Goal: Information Seeking & Learning: Learn about a topic

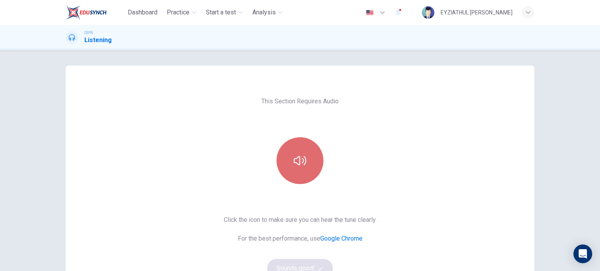
click at [294, 157] on icon "button" at bounding box center [300, 161] width 12 height 12
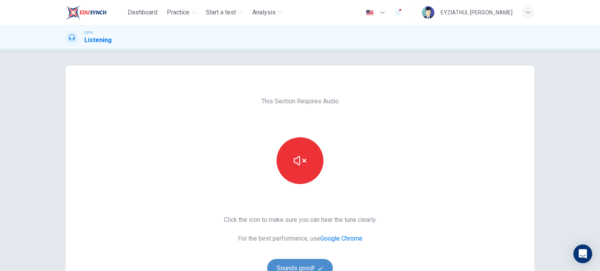
click at [291, 264] on button "Sounds good!" at bounding box center [300, 268] width 66 height 19
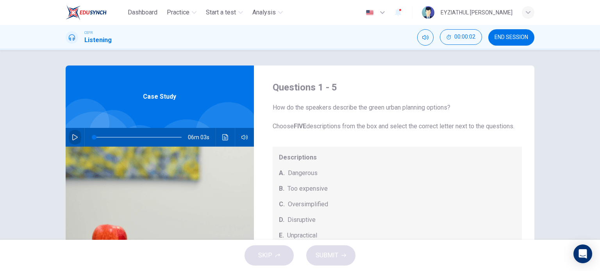
click at [74, 136] on icon "button" at bounding box center [75, 137] width 6 height 6
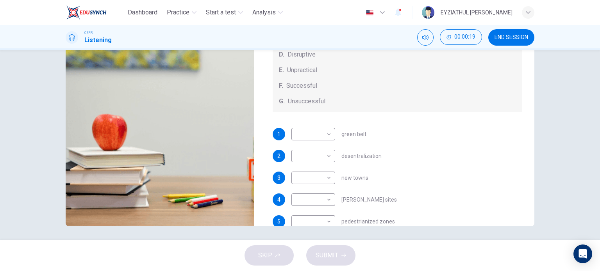
scroll to position [55, 0]
type input "5"
click at [512, 36] on span "END SESSION" at bounding box center [511, 37] width 34 height 6
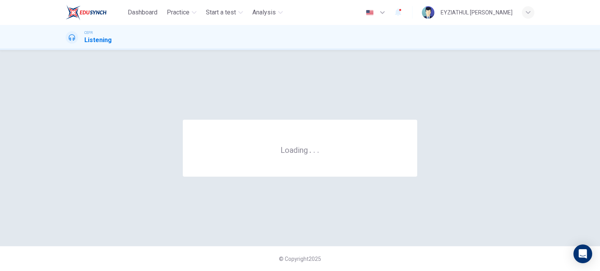
scroll to position [0, 0]
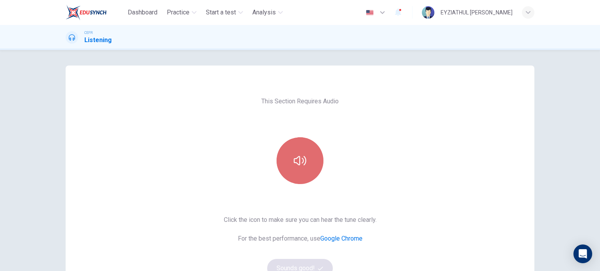
click at [305, 172] on button "button" at bounding box center [300, 160] width 47 height 47
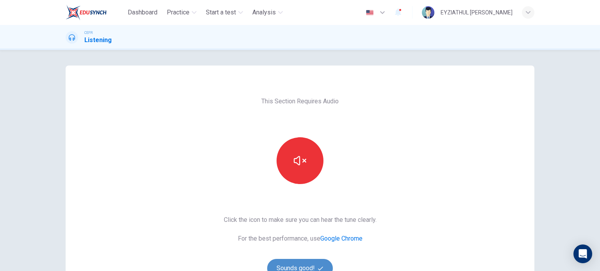
click at [295, 267] on button "Sounds good!" at bounding box center [300, 268] width 66 height 19
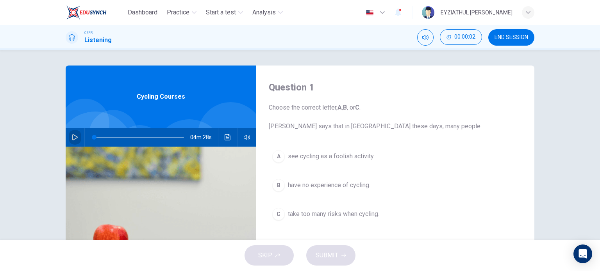
click at [69, 141] on button "button" at bounding box center [75, 137] width 12 height 19
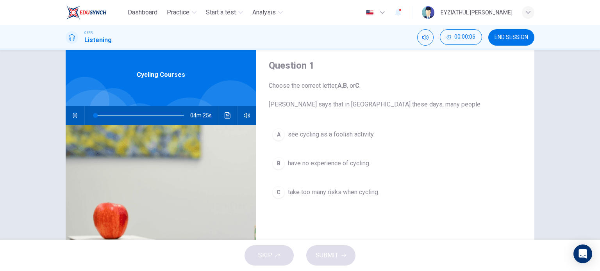
scroll to position [12, 0]
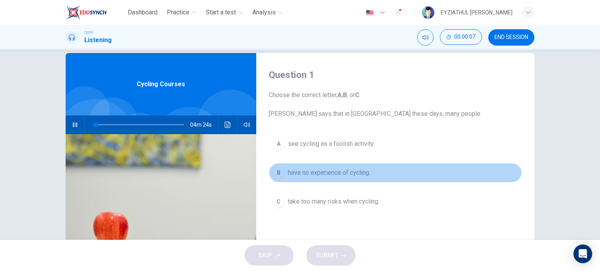
click at [285, 180] on button "B have no experience of cycling." at bounding box center [395, 173] width 253 height 20
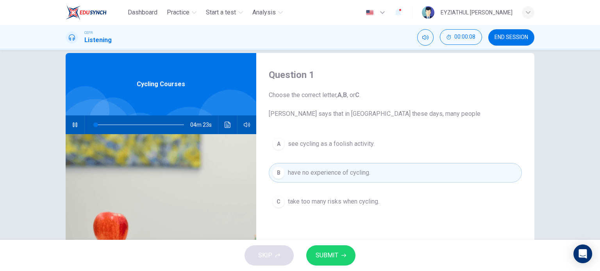
click at [325, 248] on button "SUBMIT" at bounding box center [330, 256] width 49 height 20
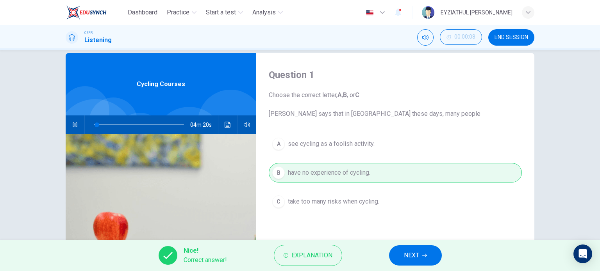
click at [416, 251] on span "NEXT" at bounding box center [411, 255] width 15 height 11
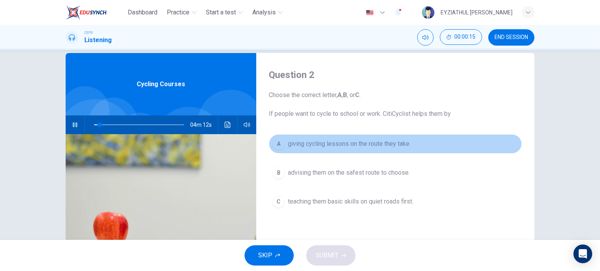
click at [275, 146] on div "A" at bounding box center [278, 144] width 12 height 12
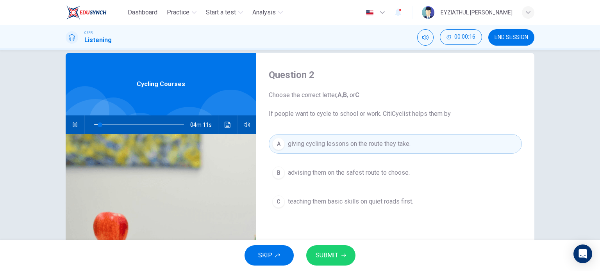
click at [324, 245] on div "SKIP SUBMIT" at bounding box center [300, 255] width 600 height 31
click at [323, 250] on button "SUBMIT" at bounding box center [330, 256] width 49 height 20
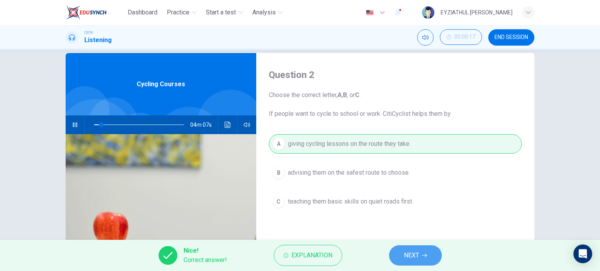
click at [403, 259] on button "NEXT" at bounding box center [415, 256] width 53 height 20
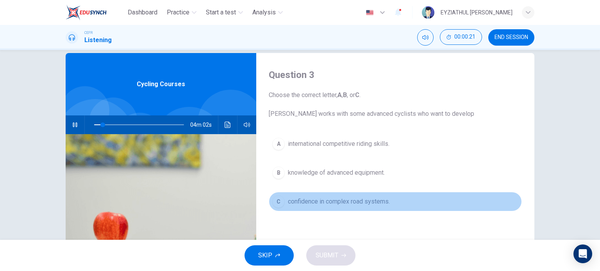
click at [315, 201] on span "confidence in complex road systems." at bounding box center [339, 201] width 102 height 9
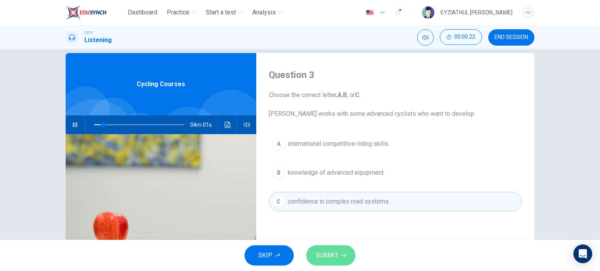
click at [330, 260] on span "SUBMIT" at bounding box center [327, 255] width 23 height 11
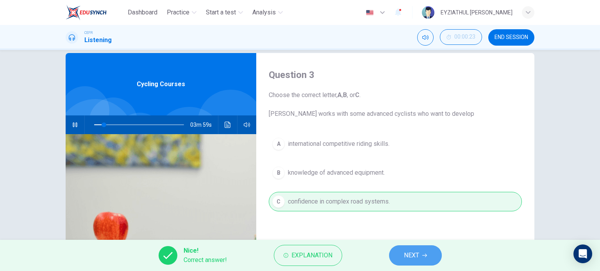
click at [423, 255] on icon "button" at bounding box center [424, 255] width 5 height 5
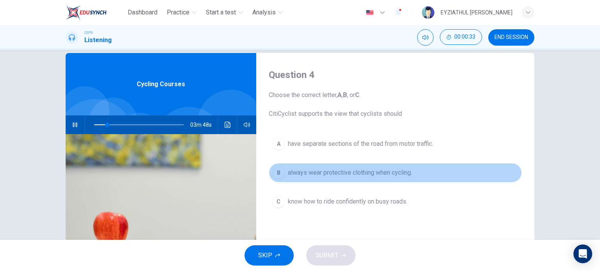
click at [316, 167] on button "B always wear protective clothing when cycling." at bounding box center [395, 173] width 253 height 20
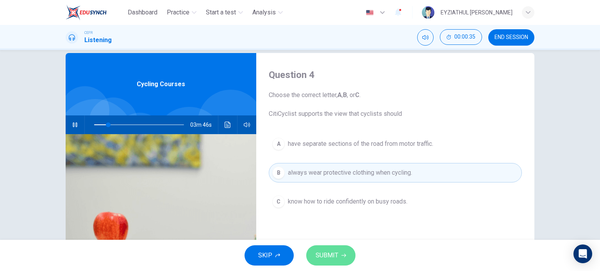
click at [324, 256] on span "SUBMIT" at bounding box center [327, 255] width 23 height 11
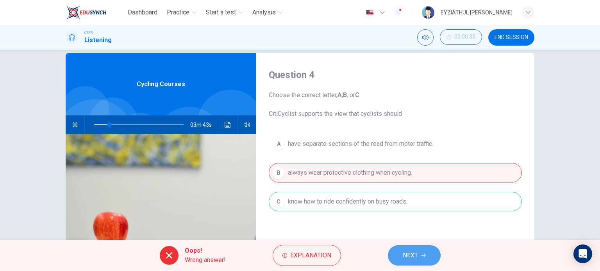
click at [411, 257] on span "NEXT" at bounding box center [410, 255] width 15 height 11
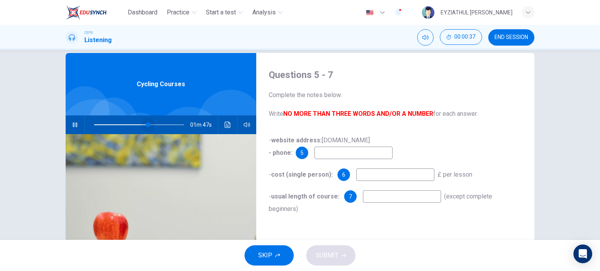
click at [146, 123] on span at bounding box center [139, 125] width 90 height 11
click at [161, 124] on span at bounding box center [139, 125] width 90 height 11
click at [334, 151] on input at bounding box center [353, 153] width 78 height 12
type input "83"
type input "020"
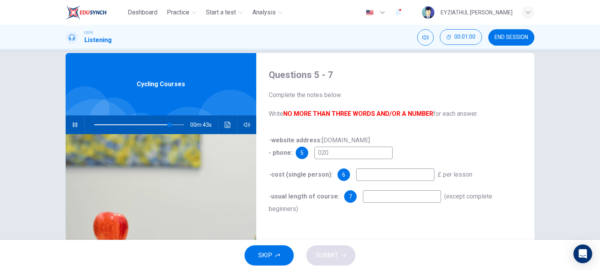
type input "84"
type input "020756"
type input "85"
type input "02075624"
type input "85"
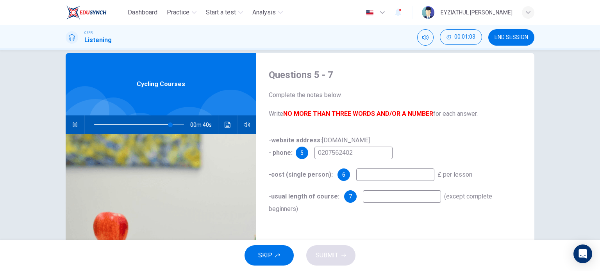
type input "02075624028"
type input "86"
type input "02075624028"
click at [372, 175] on input at bounding box center [395, 175] width 78 height 12
click at [169, 123] on span at bounding box center [170, 125] width 5 height 5
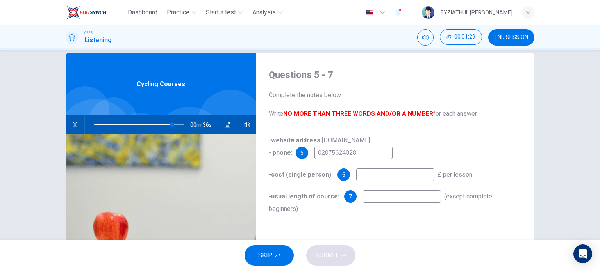
click at [362, 173] on input at bounding box center [395, 175] width 78 height 12
type input "88"
type input "2"
type input "88"
type input "27"
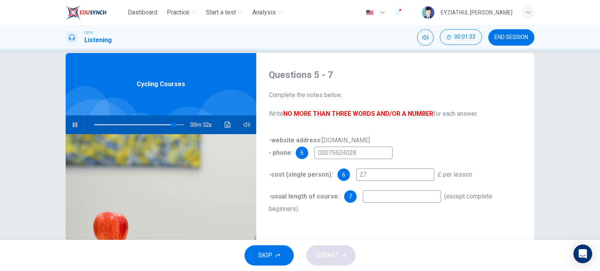
type input "88"
type input "27.5"
type input "89"
type input "27.50"
type input "90"
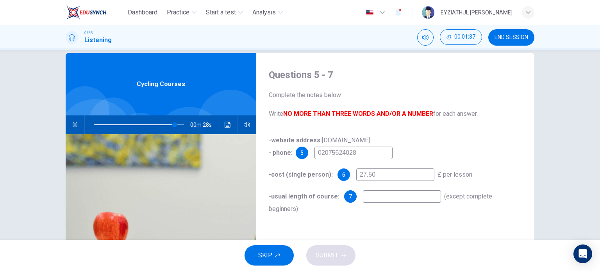
type input "27.50"
click at [369, 196] on input at bounding box center [402, 197] width 78 height 12
type input "95"
type input "1"
type input "96"
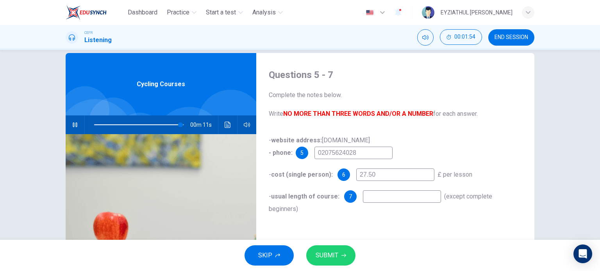
type input "96"
type input "3"
type input "96"
type input "3"
type input "96"
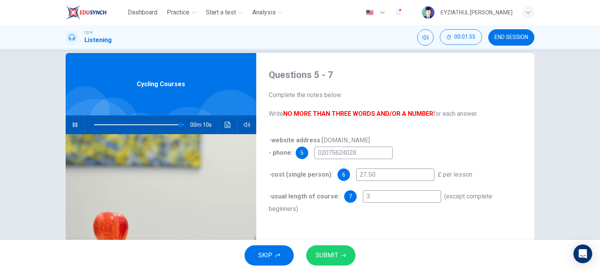
type input "3 h"
type input "97"
type input "3 ho"
type input "97"
type input "3 hou"
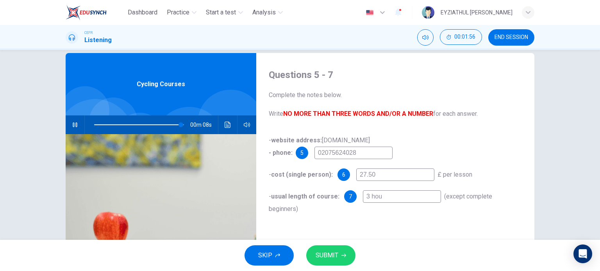
type input "97"
type input "3 hour"
type input "97"
type input "3 hours"
type input "97"
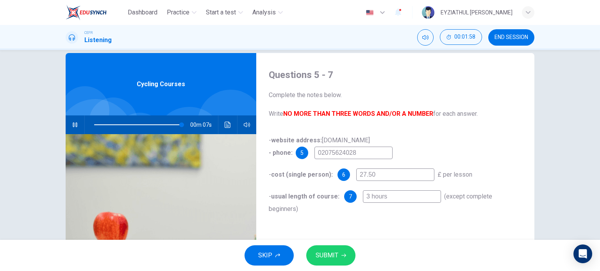
type input "3 hours"
click at [340, 250] on button "SUBMIT" at bounding box center [330, 256] width 49 height 20
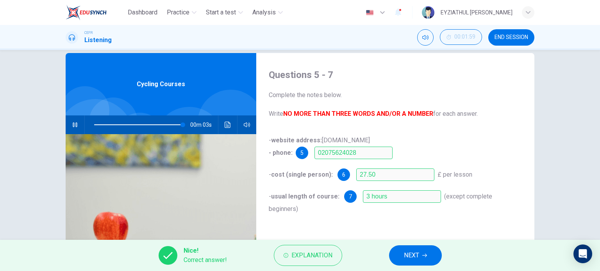
type input "99"
click at [417, 261] on span "NEXT" at bounding box center [411, 255] width 15 height 11
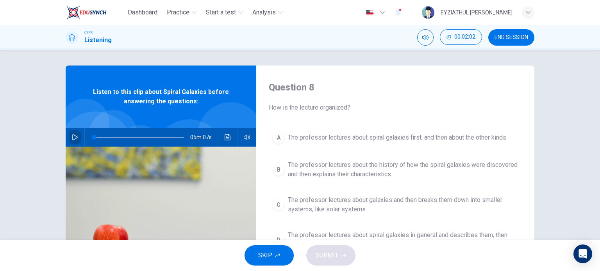
click at [69, 138] on button "button" at bounding box center [75, 137] width 12 height 19
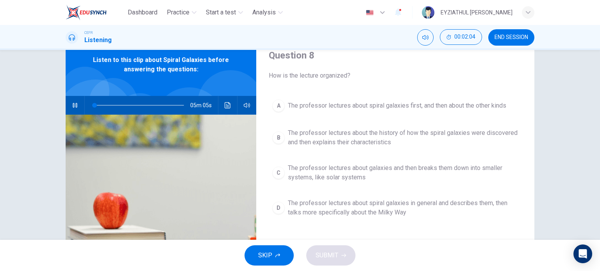
scroll to position [36, 0]
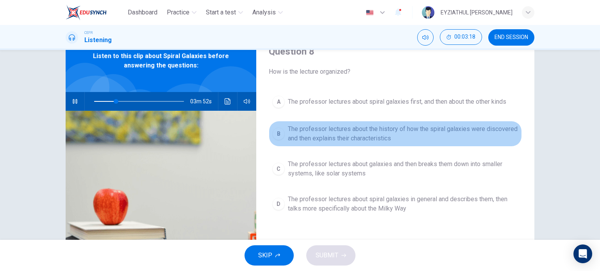
click at [282, 136] on button "B The professor lectures about the history of how the spiral galaxies were disc…" at bounding box center [395, 134] width 253 height 26
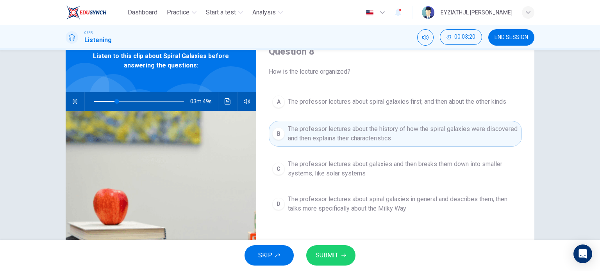
click at [334, 270] on div "SKIP SUBMIT" at bounding box center [300, 255] width 600 height 31
click at [332, 258] on span "SUBMIT" at bounding box center [327, 255] width 23 height 11
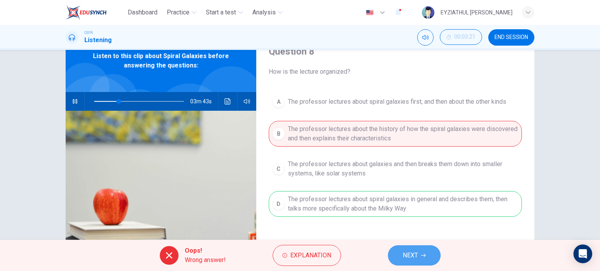
click at [398, 251] on button "NEXT" at bounding box center [414, 256] width 53 height 20
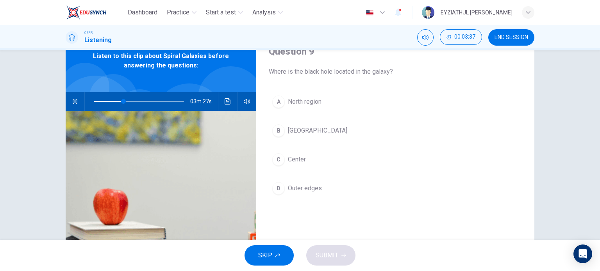
drag, startPoint x: 231, startPoint y: 190, endPoint x: 276, endPoint y: 166, distance: 51.2
click at [276, 166] on div "Question 9 Where is the black hole located in the galaxy? A North region B Sout…" at bounding box center [300, 165] width 469 height 271
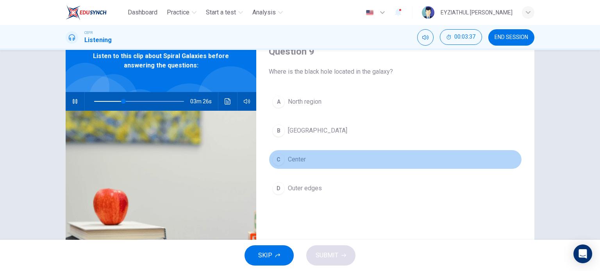
click at [276, 166] on button "C Center" at bounding box center [395, 160] width 253 height 20
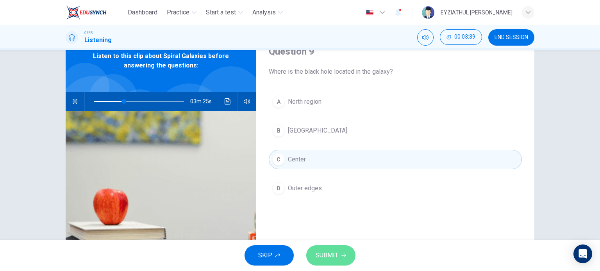
click at [337, 256] on span "SUBMIT" at bounding box center [327, 255] width 23 height 11
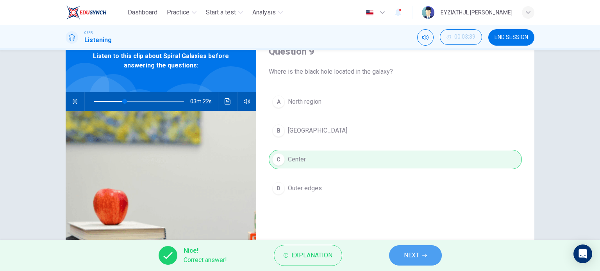
click at [400, 262] on button "NEXT" at bounding box center [415, 256] width 53 height 20
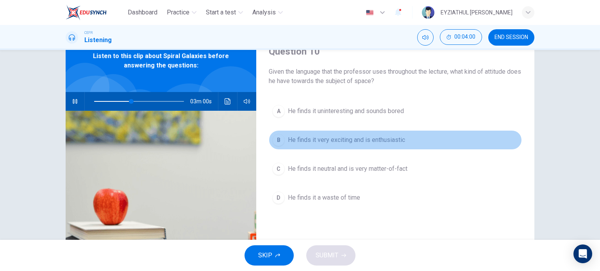
click at [319, 146] on button "B He finds it very exciting and is enthusiastic" at bounding box center [395, 140] width 253 height 20
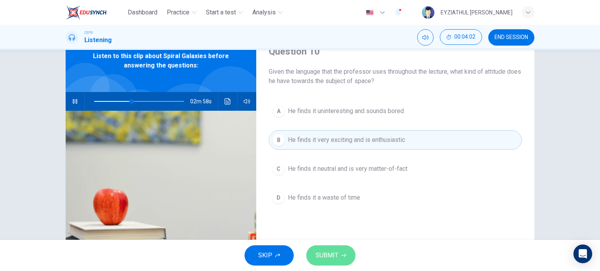
click at [341, 256] on icon "button" at bounding box center [343, 255] width 5 height 5
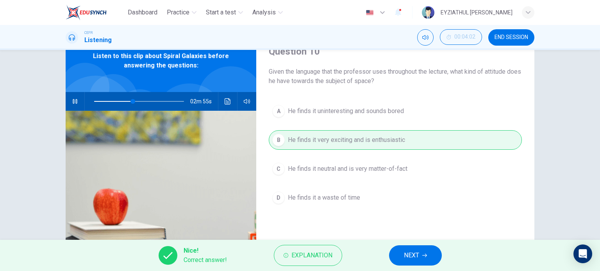
click at [397, 250] on button "NEXT" at bounding box center [415, 256] width 53 height 20
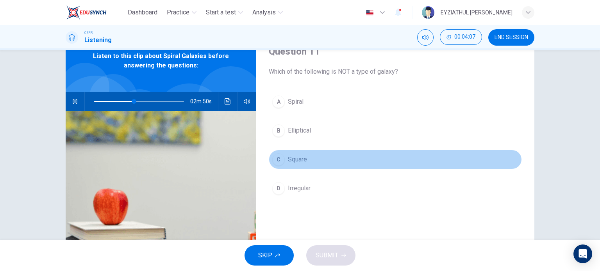
click at [274, 160] on div "C" at bounding box center [278, 159] width 12 height 12
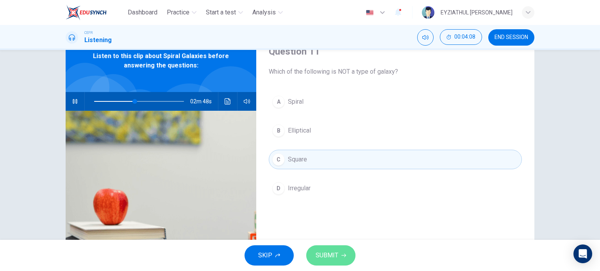
click at [331, 251] on span "SUBMIT" at bounding box center [327, 255] width 23 height 11
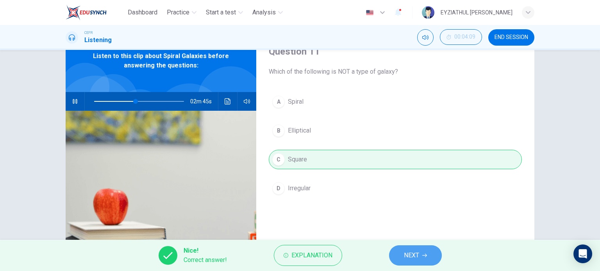
click at [398, 253] on button "NEXT" at bounding box center [415, 256] width 53 height 20
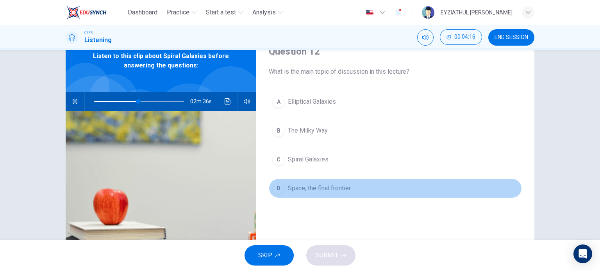
click at [303, 192] on span "Space, the final frontier" at bounding box center [319, 188] width 63 height 9
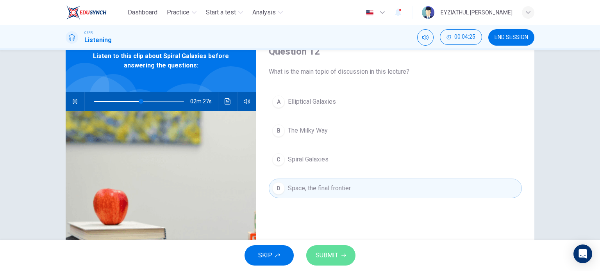
click at [338, 251] on button "SUBMIT" at bounding box center [330, 256] width 49 height 20
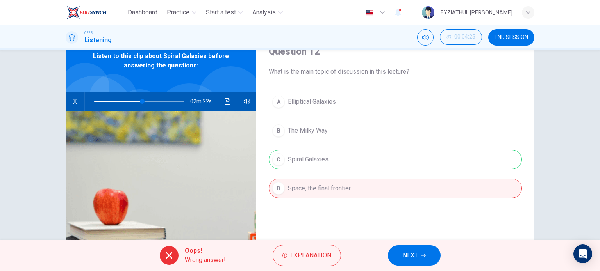
click at [275, 219] on div "Question 12 What is the main topic of discussion in this lecture? A Elliptical …" at bounding box center [395, 165] width 278 height 271
type input "54"
click at [419, 248] on button "NEXT" at bounding box center [414, 256] width 53 height 20
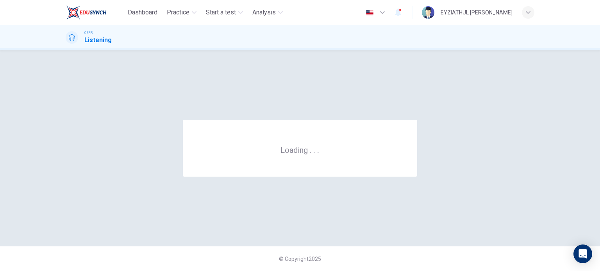
scroll to position [0, 0]
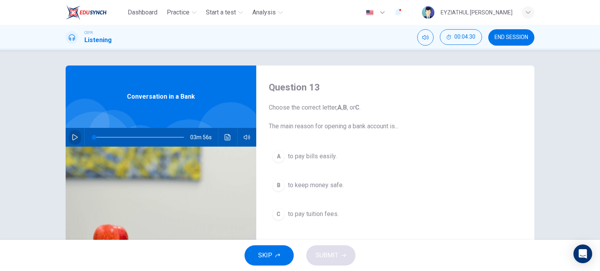
click at [72, 137] on icon "button" at bounding box center [75, 137] width 6 height 6
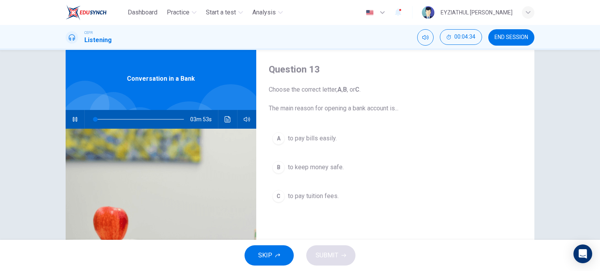
scroll to position [17, 0]
type input "3"
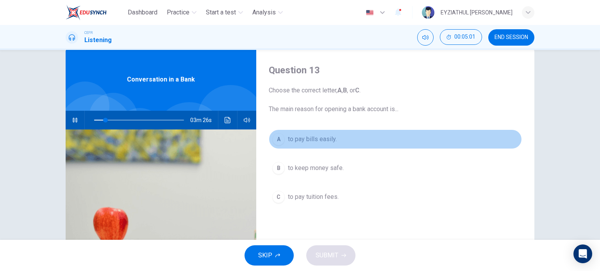
click at [297, 141] on span "to pay bills easily." at bounding box center [312, 139] width 49 height 9
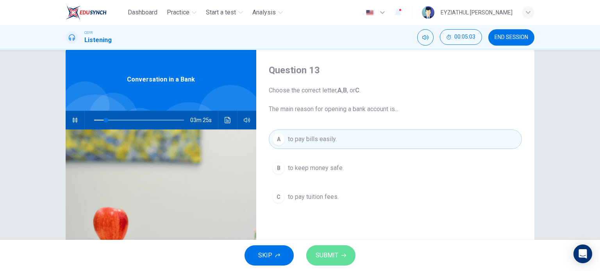
click at [330, 253] on span "SUBMIT" at bounding box center [327, 255] width 23 height 11
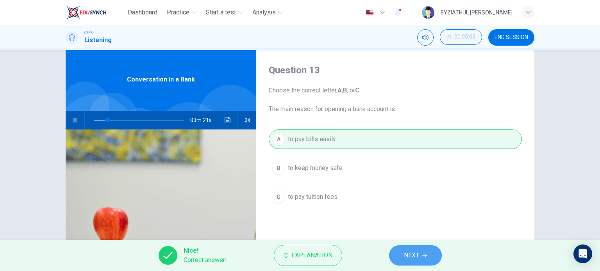
click at [392, 262] on button "NEXT" at bounding box center [415, 256] width 53 height 20
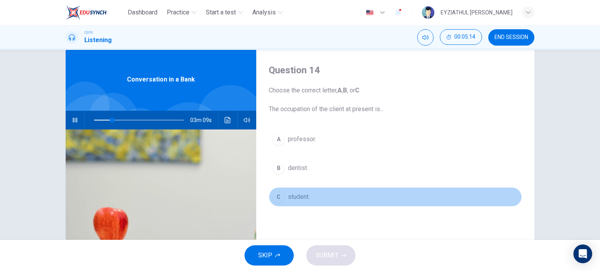
click at [291, 196] on span "student." at bounding box center [299, 197] width 22 height 9
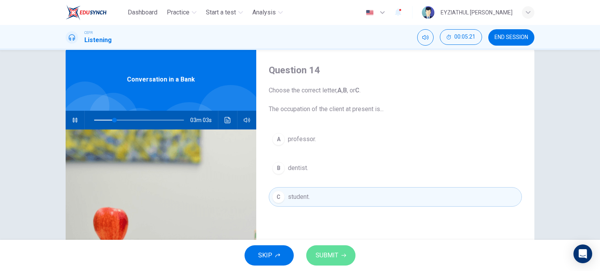
click at [327, 252] on span "SUBMIT" at bounding box center [327, 255] width 23 height 11
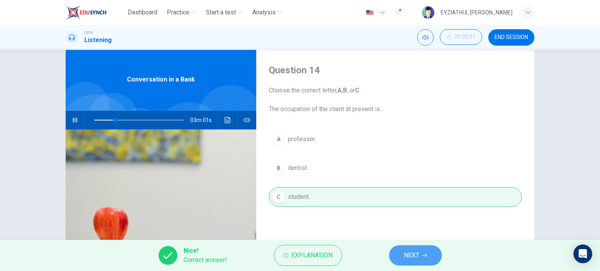
click at [396, 251] on button "NEXT" at bounding box center [415, 256] width 53 height 20
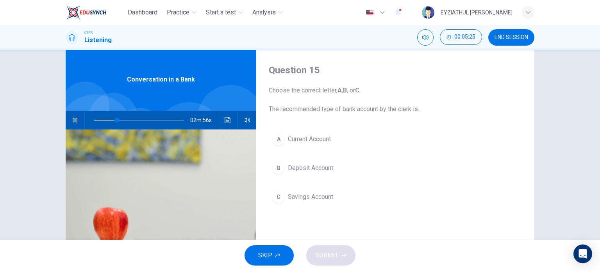
click at [313, 170] on span "Deposit Account" at bounding box center [310, 168] width 45 height 9
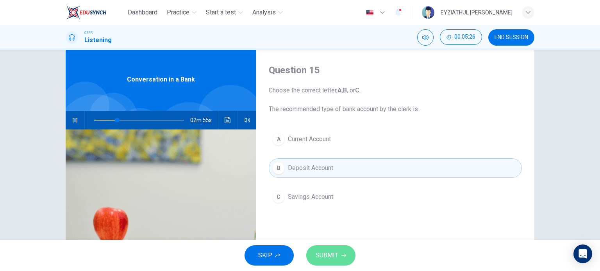
click at [333, 257] on span "SUBMIT" at bounding box center [327, 255] width 23 height 11
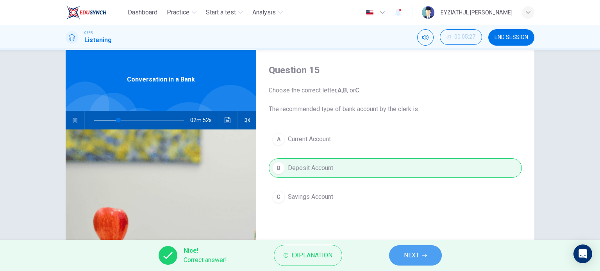
click at [403, 256] on button "NEXT" at bounding box center [415, 256] width 53 height 20
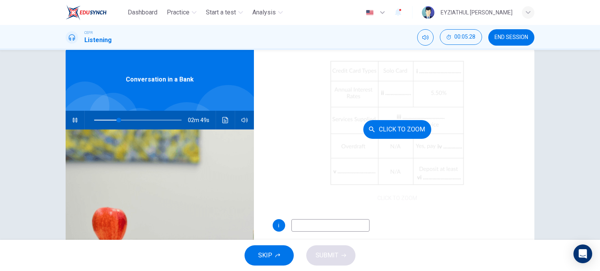
scroll to position [75, 0]
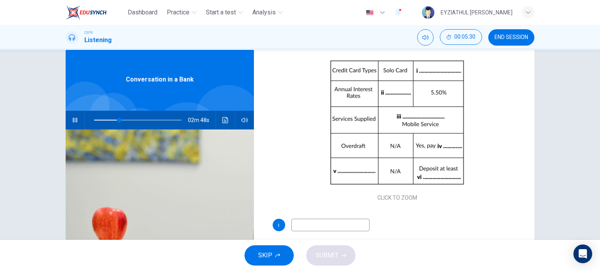
click at [333, 226] on input at bounding box center [330, 225] width 78 height 12
type input "36"
type input "M"
type input "36"
type input "Maste"
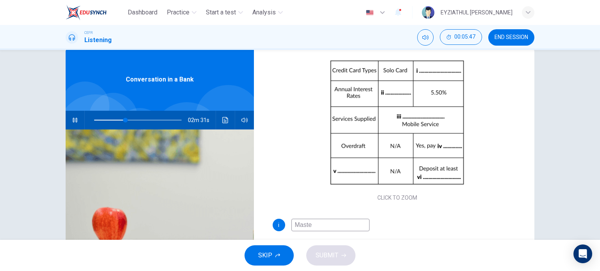
type input "36"
type input "Master"
type input "37"
type input "Master Car"
type input "37"
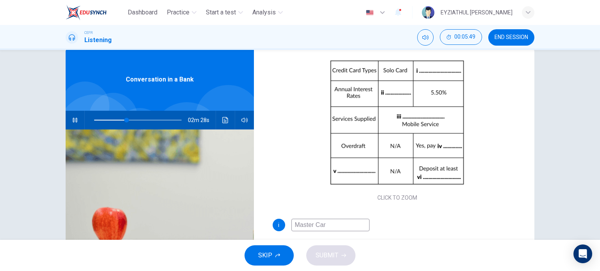
type input "Master Card"
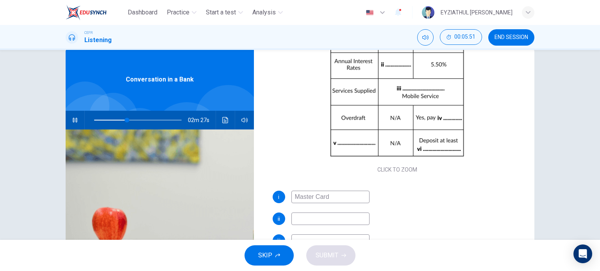
type input "38"
type input "Master Card"
click at [337, 215] on input at bounding box center [330, 219] width 78 height 12
type input "45"
type input "2"
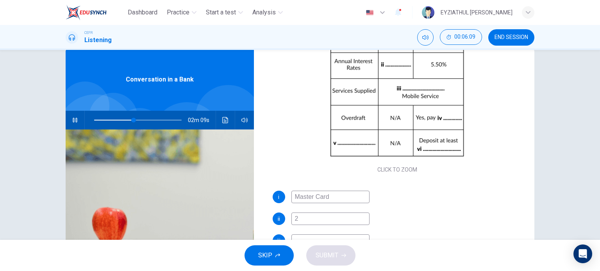
type input "46"
type input "2."
type input "46"
type input "2.5"
type input "47"
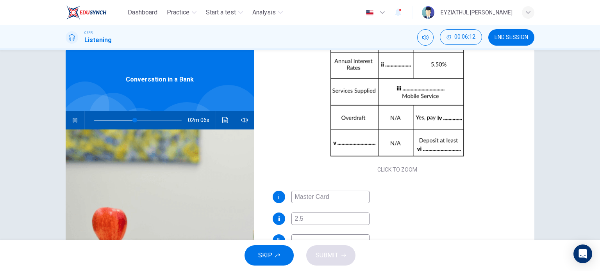
type input "2.50"
type input "49"
type input "2.50%"
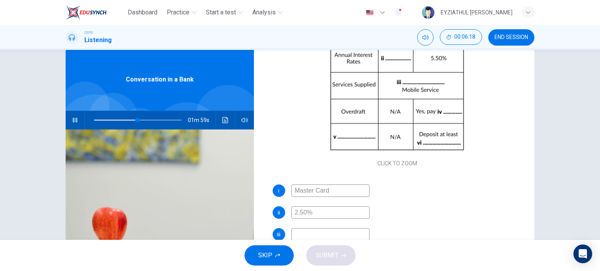
scroll to position [111, 0]
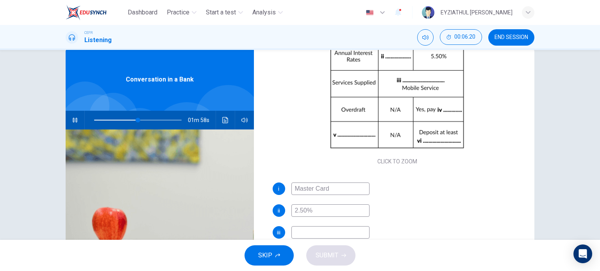
type input "50"
type input "2.50%"
click at [333, 235] on input at bounding box center [330, 233] width 78 height 12
type input "52"
type input "Inte"
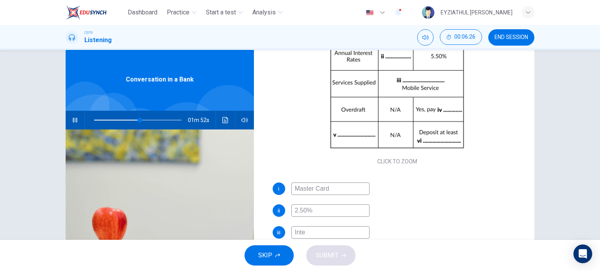
type input "53"
type input "Internet"
type input "54"
type input "Internet Ser"
type input "54"
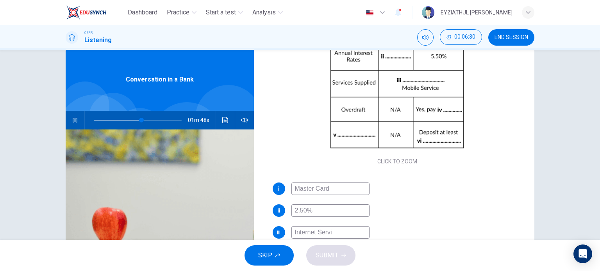
type input "Internet Servic"
type input "55"
type input "Internet Service"
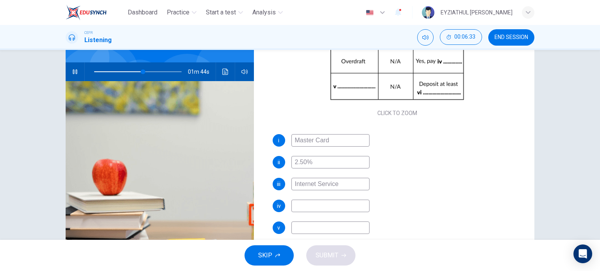
scroll to position [66, 0]
type input "56"
type input "Internet Service"
click at [337, 208] on input at bounding box center [330, 206] width 78 height 12
type input "67"
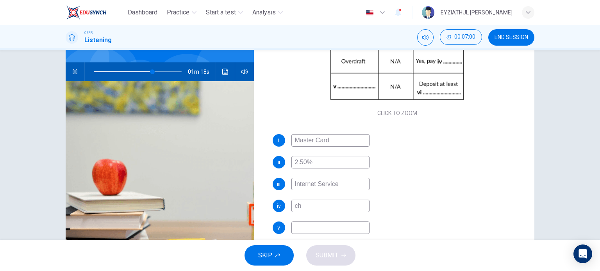
type input "cha"
type input "67"
type input "charge"
type input "70"
type input "charg"
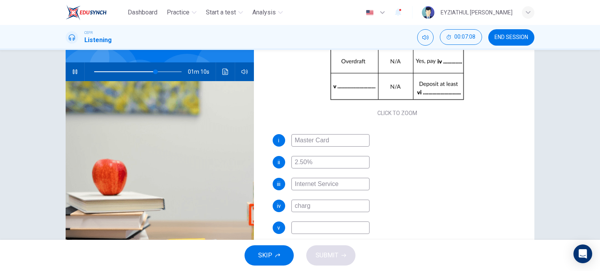
type input "71"
type input "ch"
type input "71"
type input "c"
type input "72"
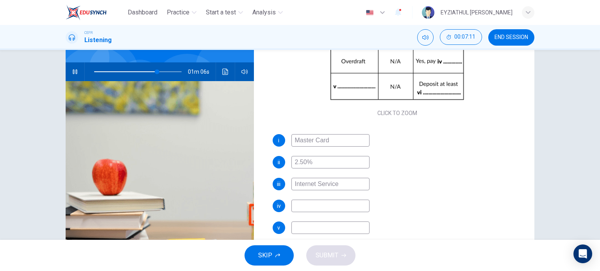
type input "2"
type input "73"
type input "2%"
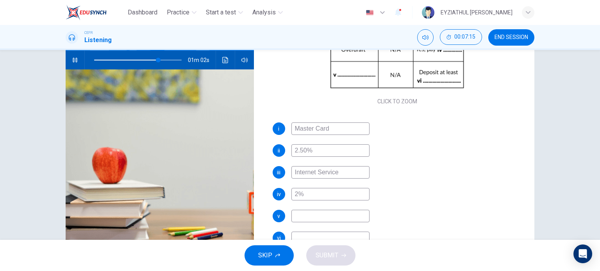
scroll to position [83, 0]
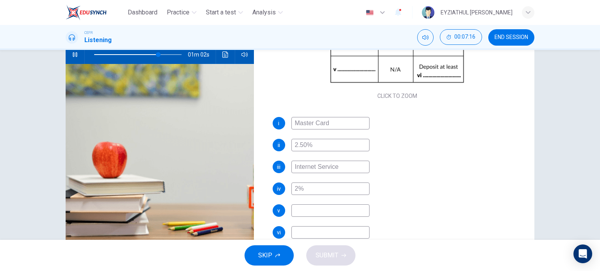
type input "74"
type input "2%"
click at [337, 208] on input at bounding box center [330, 211] width 78 height 12
type input "74"
type input "Re"
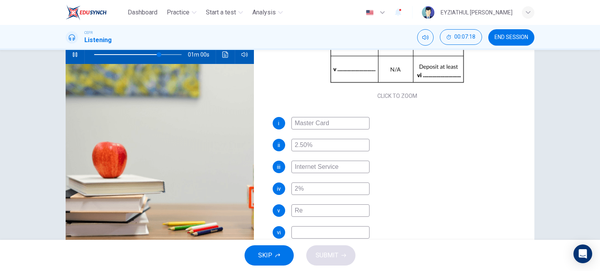
type input "75"
type input "Requi"
type input "75"
type input "Requiremen"
type input "76"
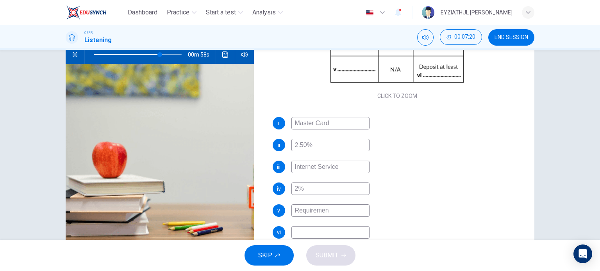
type input "Requirement"
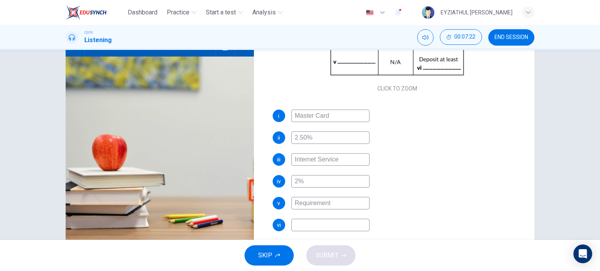
scroll to position [95, 0]
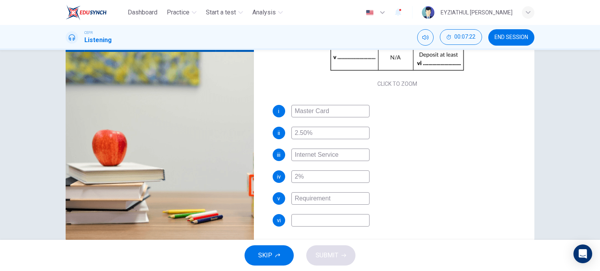
type input "77"
type input "Requirement"
click at [334, 218] on input at bounding box center [330, 220] width 78 height 12
type input "78"
type input "1"
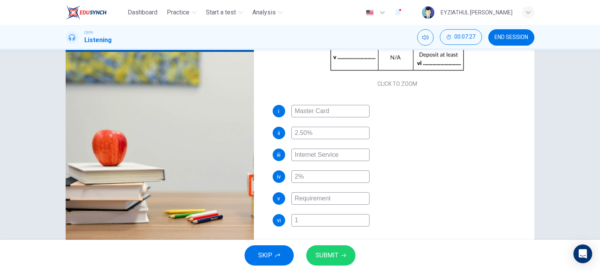
type input "79"
type input "15"
type input "79"
type input "150"
type input "79"
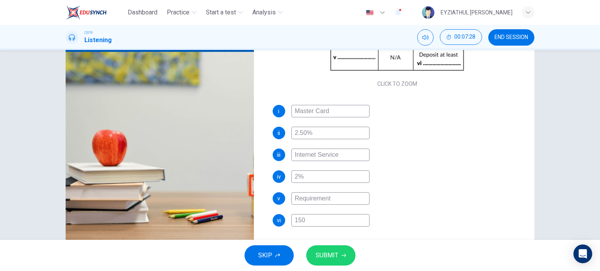
type input "1500"
type input "79"
type input "1500"
type input "80"
type input "1500 p"
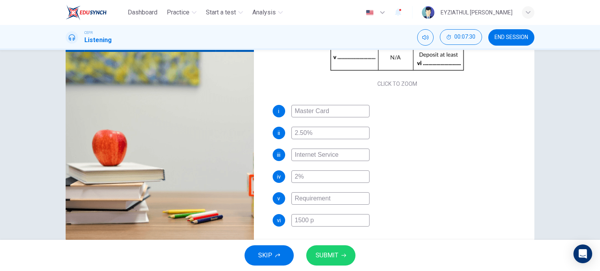
type input "80"
type input "1500 po"
type input "80"
type input "1500 pou"
type input "80"
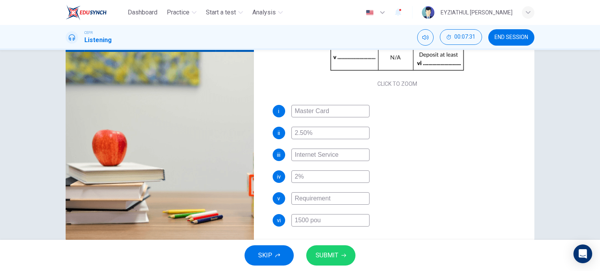
type input "1500 poun"
type input "80"
type input "1500 pounds"
type input "82"
type input "1500 pounds"
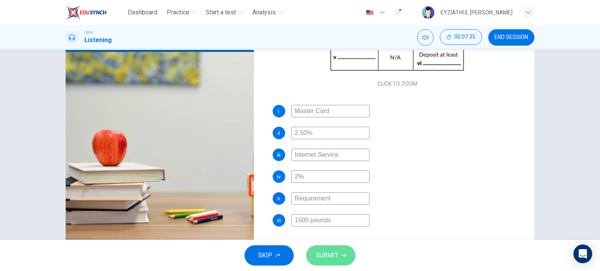
click at [330, 251] on span "SUBMIT" at bounding box center [327, 255] width 23 height 11
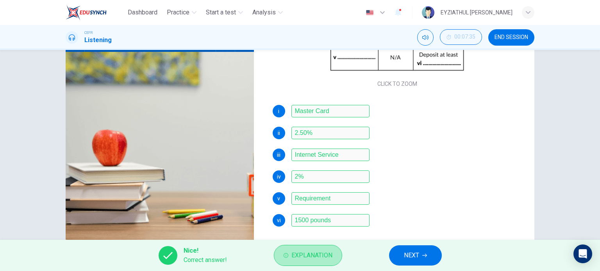
click at [330, 251] on span "Explanation" at bounding box center [311, 255] width 41 height 11
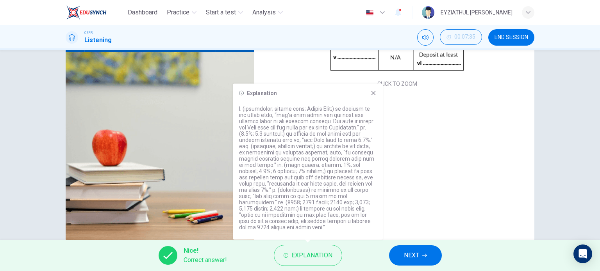
drag, startPoint x: 370, startPoint y: 95, endPoint x: 364, endPoint y: 93, distance: 6.3
click at [364, 93] on div "Explanation" at bounding box center [307, 93] width 137 height 6
click at [372, 93] on icon at bounding box center [373, 93] width 6 height 6
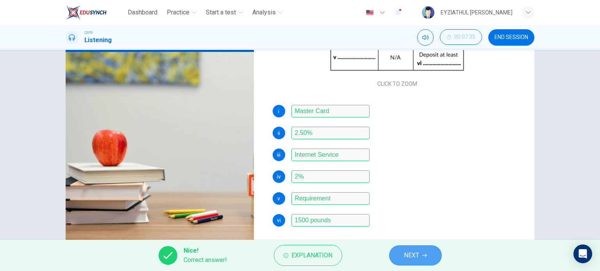
click at [405, 253] on span "NEXT" at bounding box center [411, 255] width 15 height 11
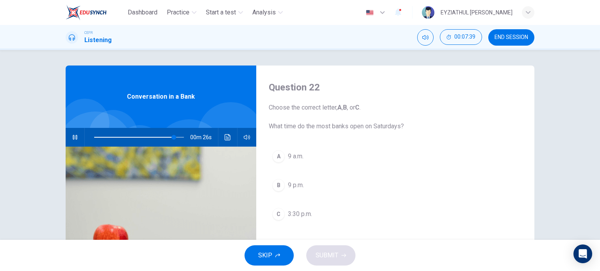
scroll to position [1, 0]
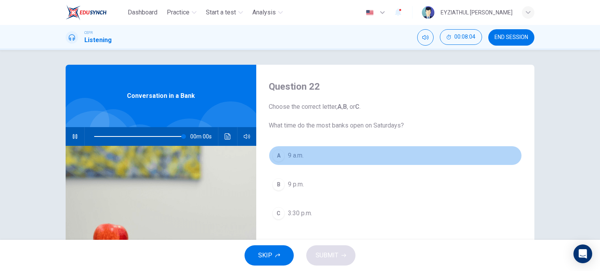
click at [278, 157] on div "A" at bounding box center [278, 156] width 12 height 12
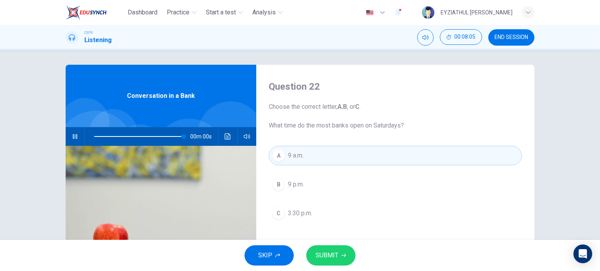
type input "0"
click at [342, 253] on button "SUBMIT" at bounding box center [330, 256] width 49 height 20
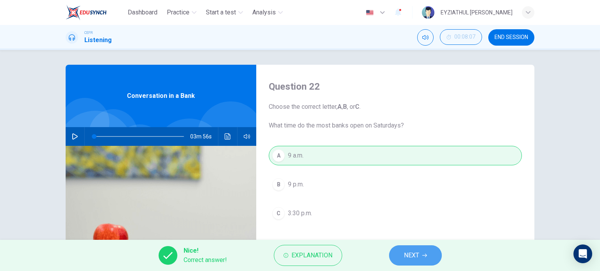
click at [401, 261] on button "NEXT" at bounding box center [415, 256] width 53 height 20
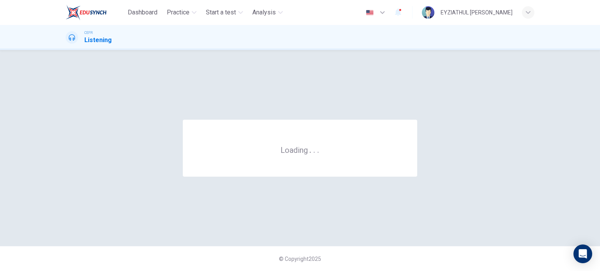
scroll to position [0, 0]
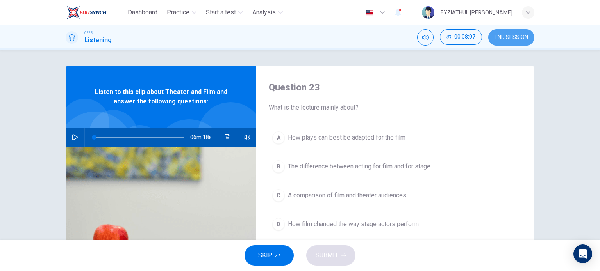
click at [495, 36] on span "END SESSION" at bounding box center [511, 37] width 34 height 6
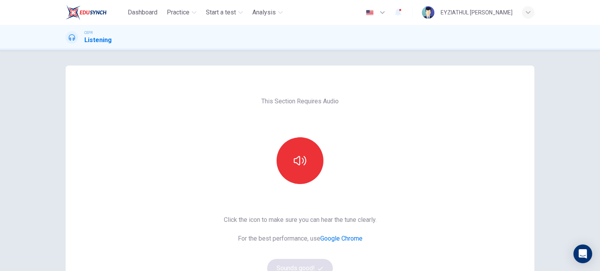
click at [187, 61] on div "This Section Requires Audio Click the icon to make sure you can hear the tune c…" at bounding box center [300, 160] width 600 height 221
click at [291, 145] on button "button" at bounding box center [300, 160] width 47 height 47
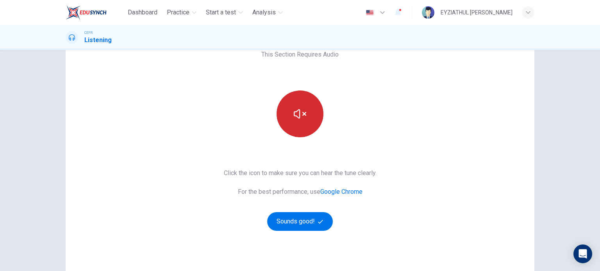
scroll to position [53, 0]
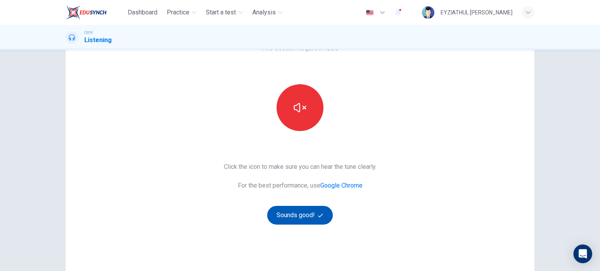
click at [301, 218] on button "Sounds good!" at bounding box center [300, 215] width 66 height 19
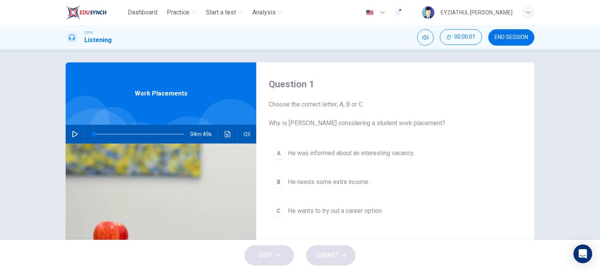
scroll to position [0, 0]
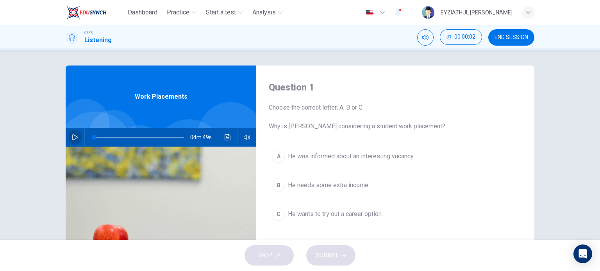
click at [72, 137] on icon "button" at bounding box center [75, 137] width 6 height 6
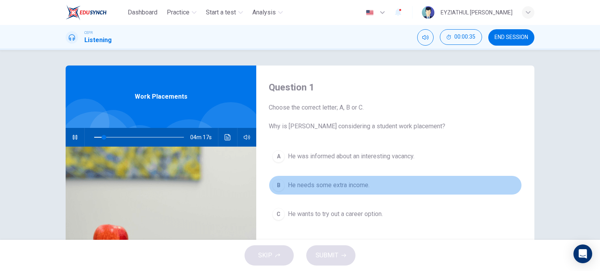
click at [289, 180] on button "B He needs some extra income." at bounding box center [395, 186] width 253 height 20
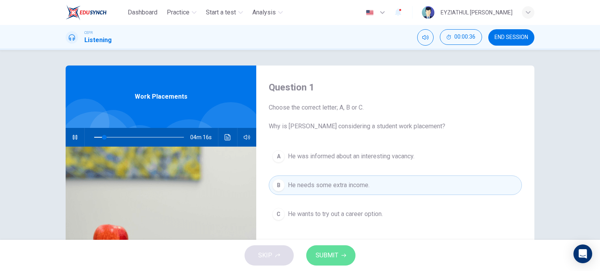
click at [346, 256] on button "SUBMIT" at bounding box center [330, 256] width 49 height 20
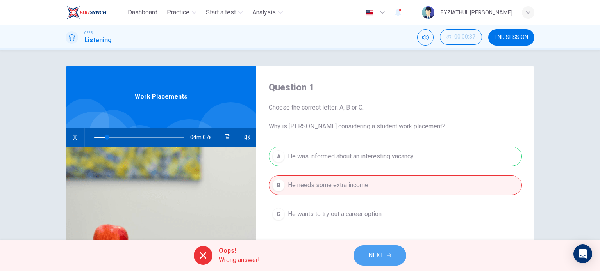
click at [375, 253] on span "NEXT" at bounding box center [375, 255] width 15 height 11
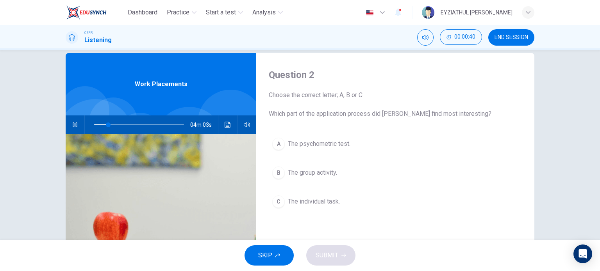
scroll to position [11, 0]
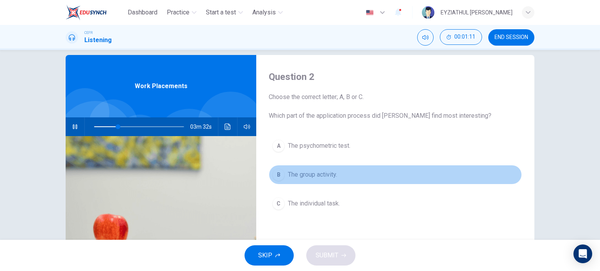
click at [298, 174] on span "The group activity." at bounding box center [312, 174] width 49 height 9
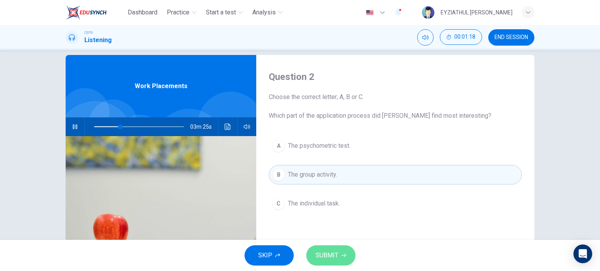
click at [328, 251] on span "SUBMIT" at bounding box center [327, 255] width 23 height 11
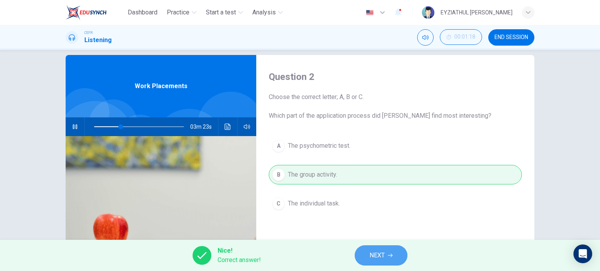
click at [401, 256] on button "NEXT" at bounding box center [381, 256] width 53 height 20
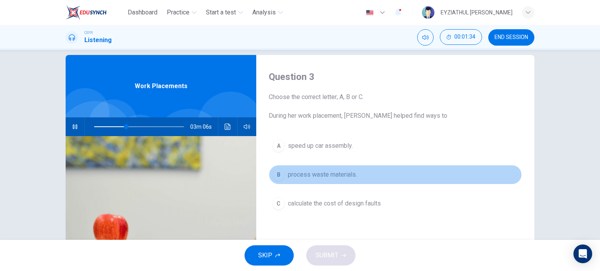
click at [292, 180] on button "B process waste materials." at bounding box center [395, 175] width 253 height 20
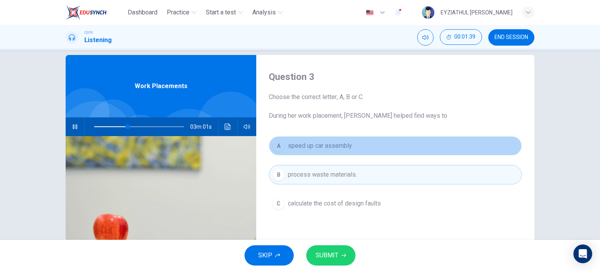
click at [327, 149] on span "speed up car assembly." at bounding box center [320, 145] width 65 height 9
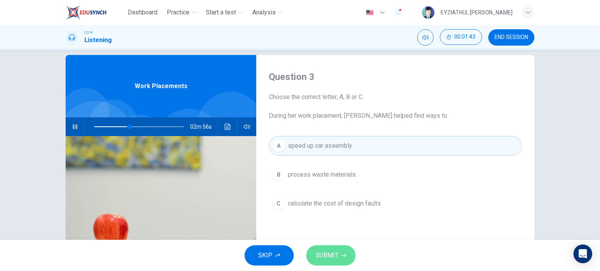
click at [338, 253] on button "SUBMIT" at bounding box center [330, 256] width 49 height 20
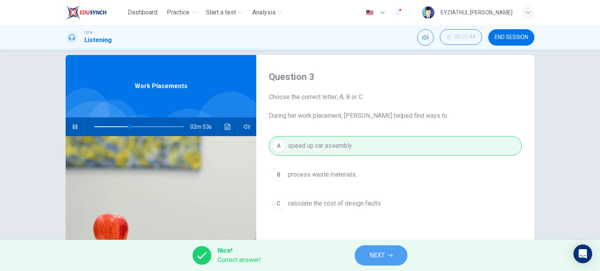
click at [373, 258] on span "NEXT" at bounding box center [376, 255] width 15 height 11
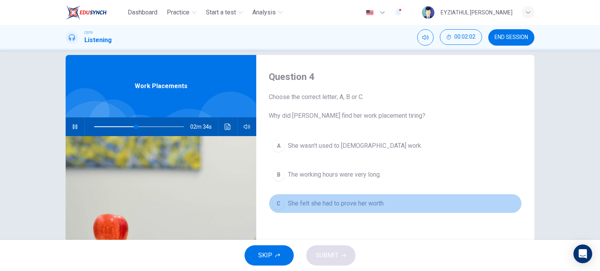
click at [322, 206] on span "She felt she had to prove her worth" at bounding box center [336, 203] width 96 height 9
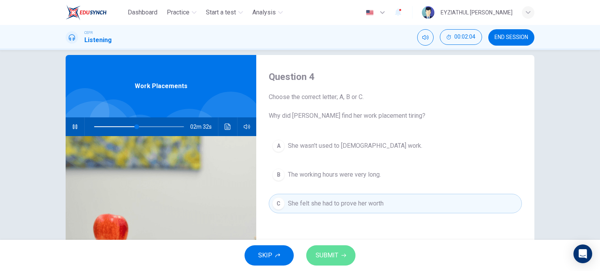
click at [322, 257] on span "SUBMIT" at bounding box center [327, 255] width 23 height 11
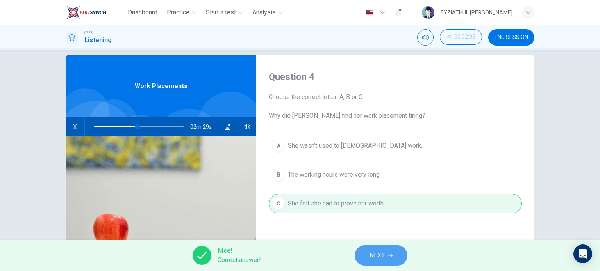
click at [368, 253] on button "NEXT" at bounding box center [381, 256] width 53 height 20
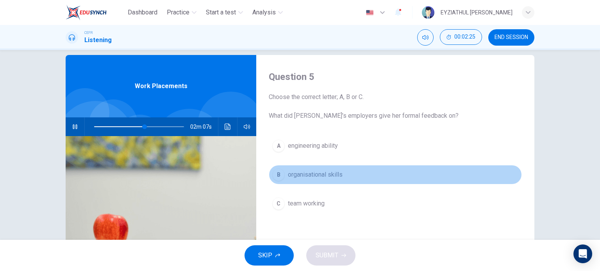
click at [309, 172] on span "organisational skills" at bounding box center [315, 174] width 55 height 9
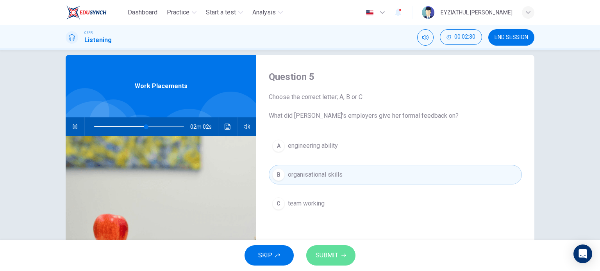
click at [322, 251] on span "SUBMIT" at bounding box center [327, 255] width 23 height 11
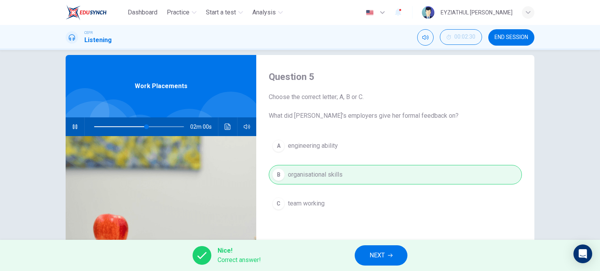
click at [395, 249] on button "NEXT" at bounding box center [381, 256] width 53 height 20
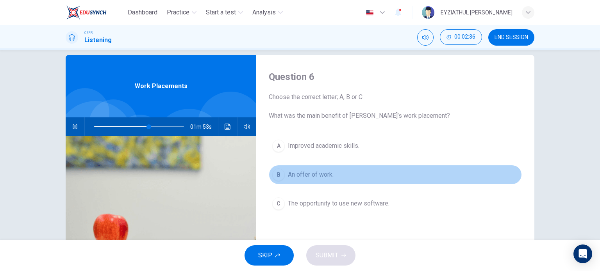
click at [304, 177] on span "An offer of work." at bounding box center [311, 174] width 46 height 9
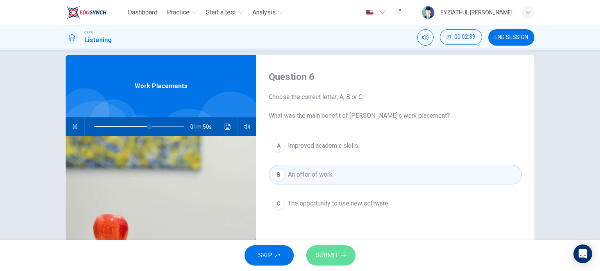
click at [327, 253] on span "SUBMIT" at bounding box center [327, 255] width 23 height 11
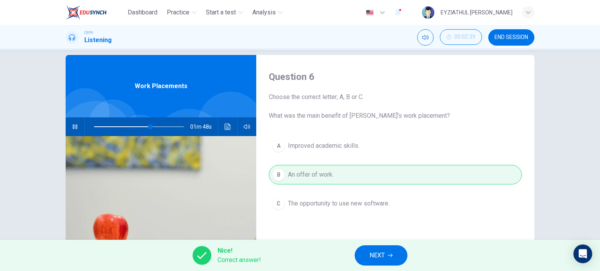
click at [367, 250] on button "NEXT" at bounding box center [381, 256] width 53 height 20
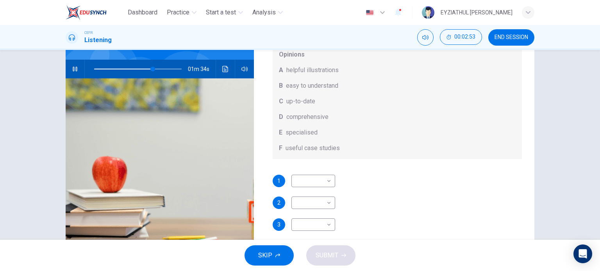
scroll to position [69, 0]
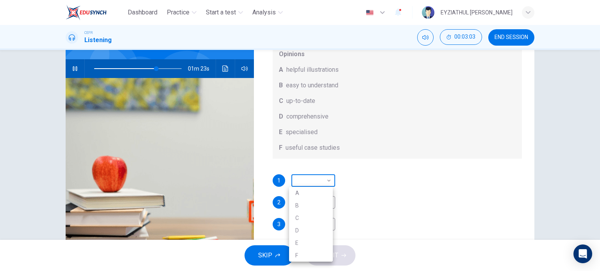
click at [299, 188] on body "Dashboard Practice Start a test Analysis English en ​ EYZIATHUL IKMAR BINTI EZ …" at bounding box center [300, 135] width 600 height 271
click at [364, 210] on div at bounding box center [300, 135] width 600 height 271
click at [312, 200] on body "Dashboard Practice Start a test Analysis English en ​ EYZIATHUL IKMAR BINTI EZ …" at bounding box center [300, 135] width 600 height 271
click at [306, 212] on li "B" at bounding box center [311, 209] width 44 height 12
type input "86"
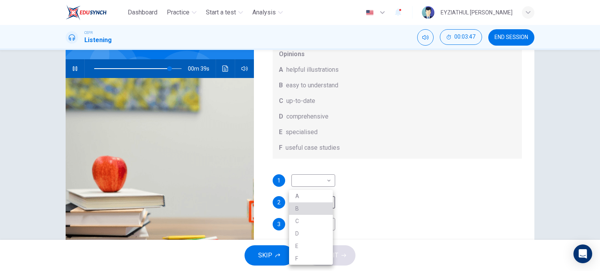
type input "B"
click at [305, 205] on body "Dashboard Practice Start a test Analysis English en ​ EYZIATHUL IKMAR BINTI EZ …" at bounding box center [300, 135] width 600 height 271
click at [307, 193] on li "A" at bounding box center [311, 196] width 44 height 12
type input "88"
type input "A"
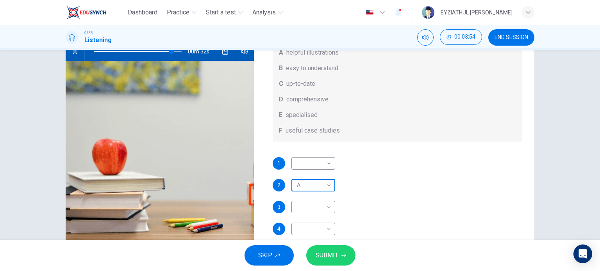
scroll to position [95, 0]
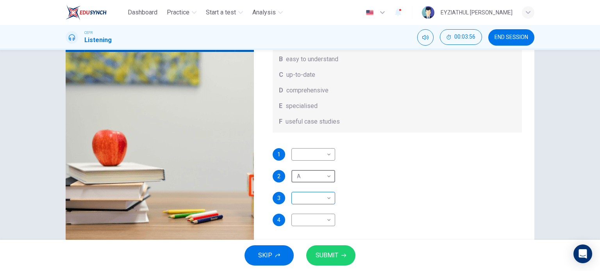
click at [312, 202] on body "Dashboard Practice Start a test Analysis English en ​ EYZIATHUL IKMAR BINTI EZ …" at bounding box center [300, 135] width 600 height 271
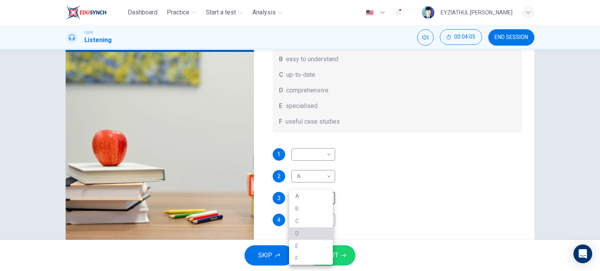
click at [312, 237] on li "D" at bounding box center [311, 234] width 44 height 12
type input "92"
type input "D"
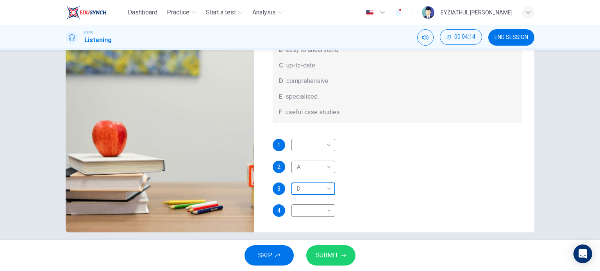
scroll to position [106, 0]
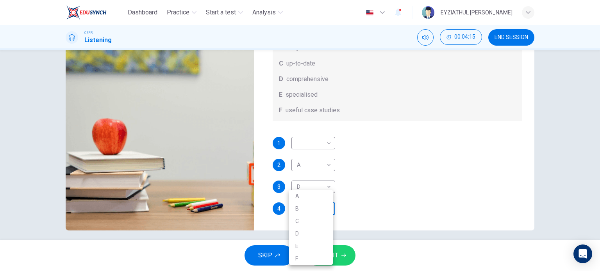
click at [302, 212] on body "Dashboard Practice Start a test Analysis English en ​ EYZIATHUL IKMAR BINTI EZ …" at bounding box center [300, 135] width 600 height 271
click at [348, 170] on div at bounding box center [300, 135] width 600 height 271
type input "0"
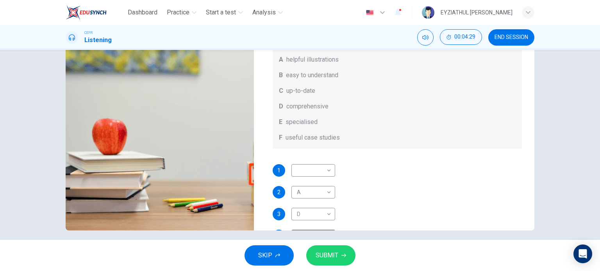
scroll to position [0, 0]
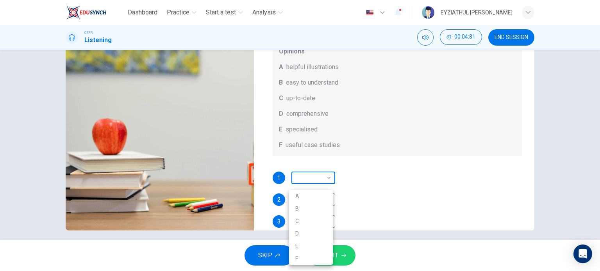
click at [323, 186] on body "Dashboard Practice Start a test Analysis English en ​ EYZIATHUL IKMAR BINTI EZ …" at bounding box center [300, 135] width 600 height 271
click at [314, 255] on li "F" at bounding box center [311, 259] width 44 height 12
type input "F"
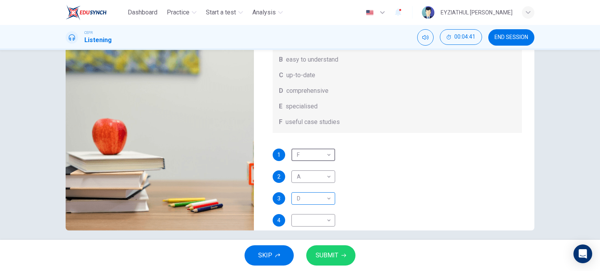
scroll to position [33, 0]
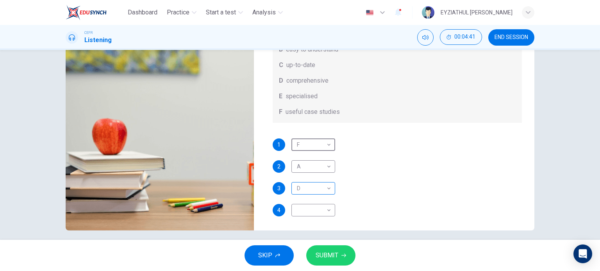
click at [308, 227] on body "Dashboard Practice Start a test Analysis English en ​ EYZIATHUL IKMAR BINTI EZ …" at bounding box center [300, 135] width 600 height 271
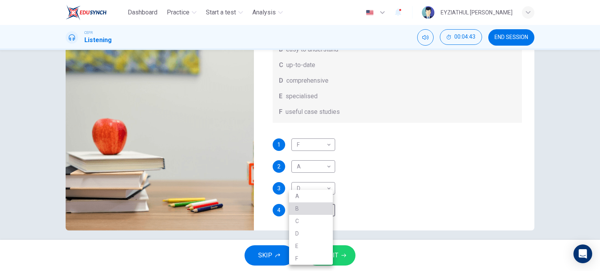
click at [308, 212] on li "B" at bounding box center [311, 209] width 44 height 12
type input "B"
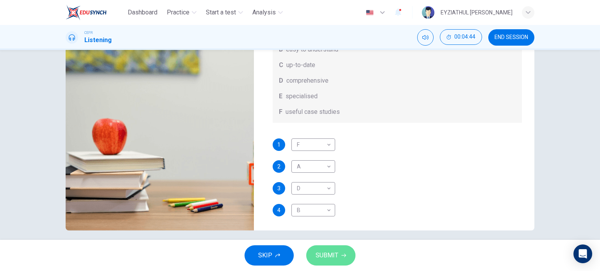
click at [321, 248] on button "SUBMIT" at bounding box center [330, 256] width 49 height 20
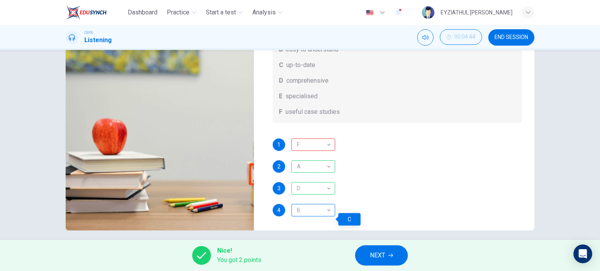
click at [307, 222] on div "B" at bounding box center [311, 211] width 41 height 22
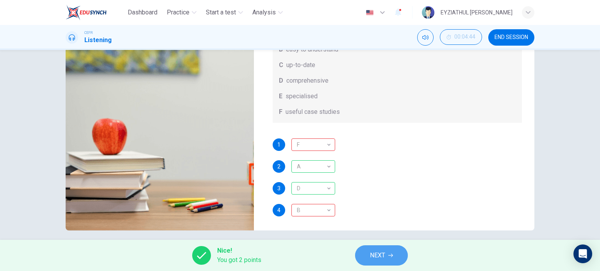
click at [380, 252] on span "NEXT" at bounding box center [377, 255] width 15 height 11
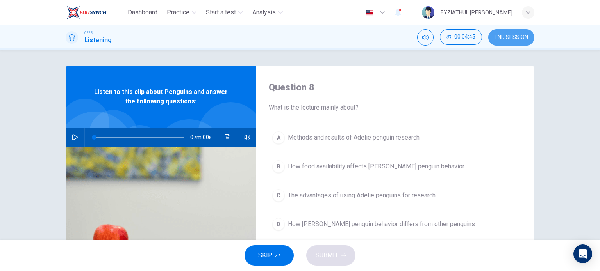
click at [514, 32] on button "END SESSION" at bounding box center [511, 37] width 46 height 16
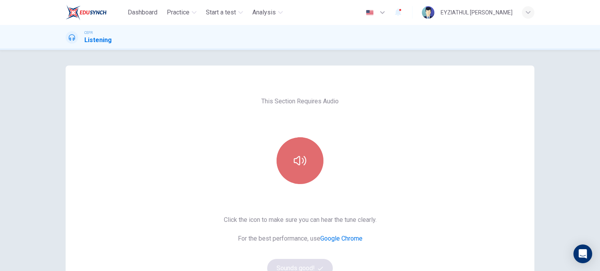
click at [299, 170] on button "button" at bounding box center [300, 160] width 47 height 47
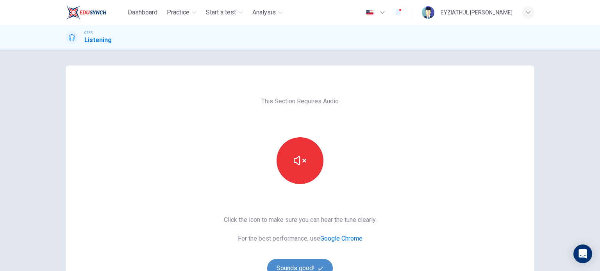
click at [301, 266] on button "Sounds good!" at bounding box center [300, 268] width 66 height 19
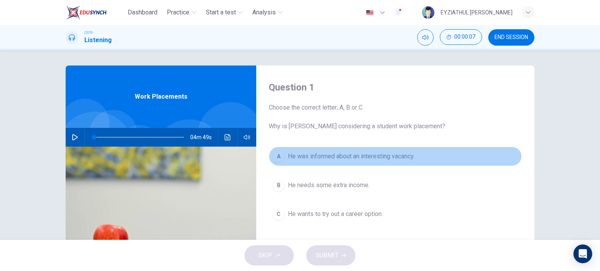
click at [272, 158] on div "A" at bounding box center [278, 156] width 12 height 12
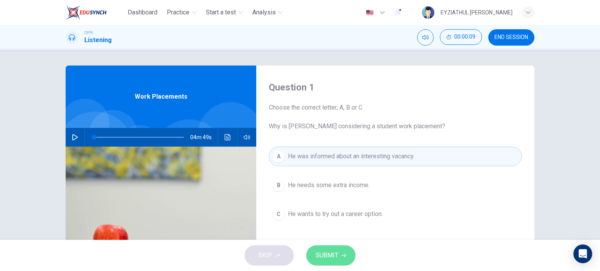
click at [337, 248] on button "SUBMIT" at bounding box center [330, 256] width 49 height 20
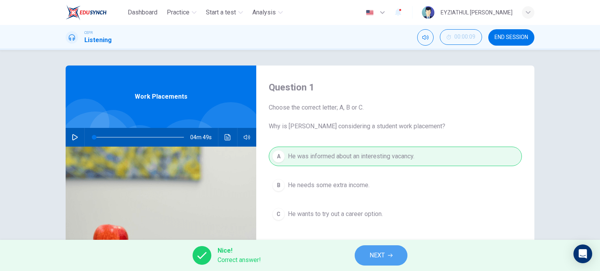
click at [373, 265] on button "NEXT" at bounding box center [381, 256] width 53 height 20
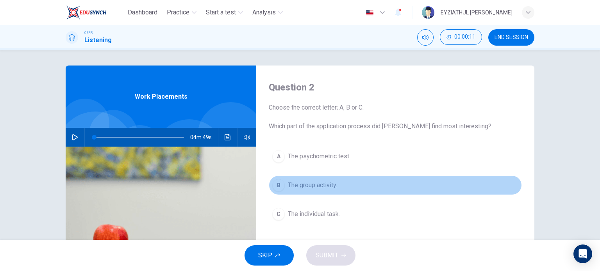
click at [298, 186] on span "The group activity." at bounding box center [312, 185] width 49 height 9
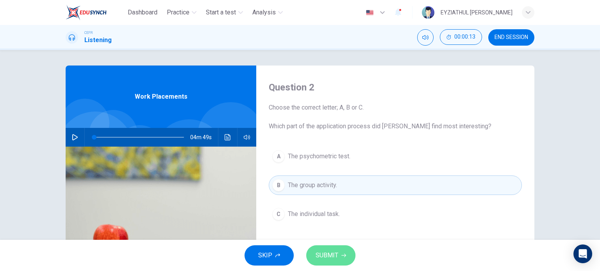
click at [325, 250] on span "SUBMIT" at bounding box center [327, 255] width 23 height 11
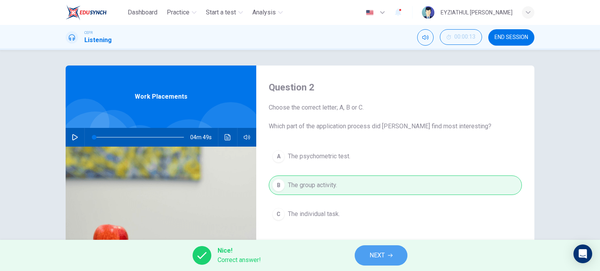
click at [366, 253] on button "NEXT" at bounding box center [381, 256] width 53 height 20
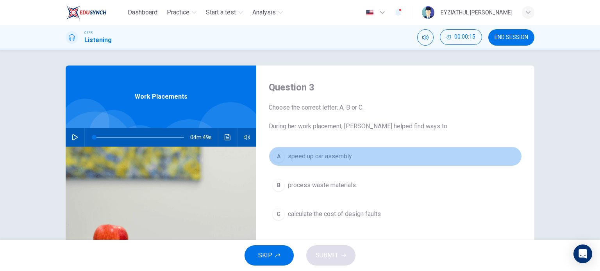
click at [302, 161] on span "speed up car assembly." at bounding box center [320, 156] width 65 height 9
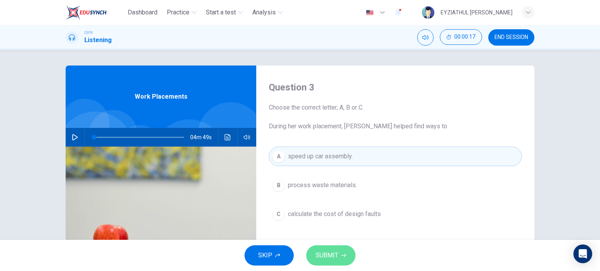
click at [327, 262] on button "SUBMIT" at bounding box center [330, 256] width 49 height 20
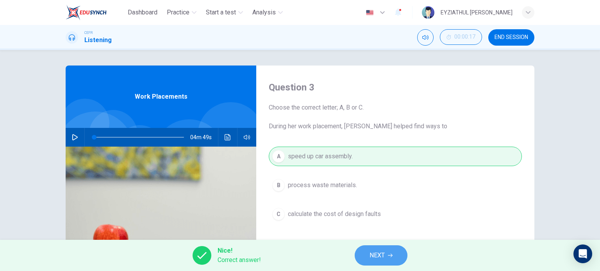
click at [372, 256] on span "NEXT" at bounding box center [376, 255] width 15 height 11
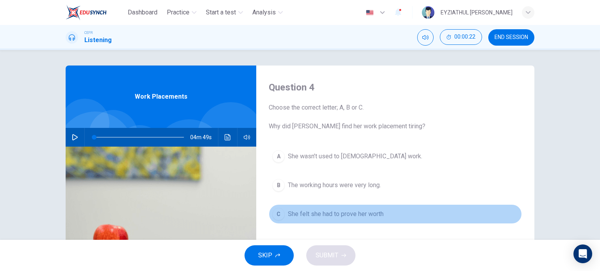
click at [325, 215] on span "She felt she had to prove her worth" at bounding box center [336, 214] width 96 height 9
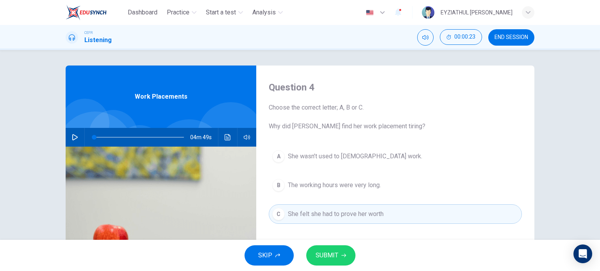
click at [333, 253] on span "SUBMIT" at bounding box center [327, 255] width 23 height 11
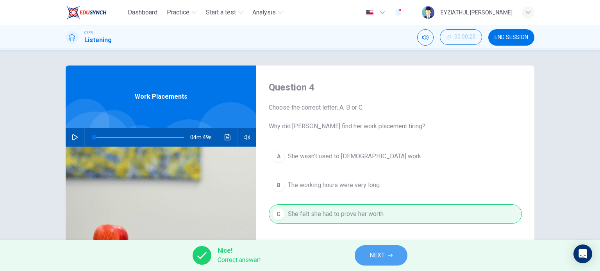
click at [363, 261] on button "NEXT" at bounding box center [381, 256] width 53 height 20
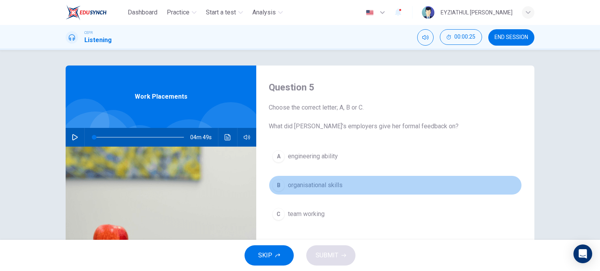
click at [315, 184] on span "organisational skills" at bounding box center [315, 185] width 55 height 9
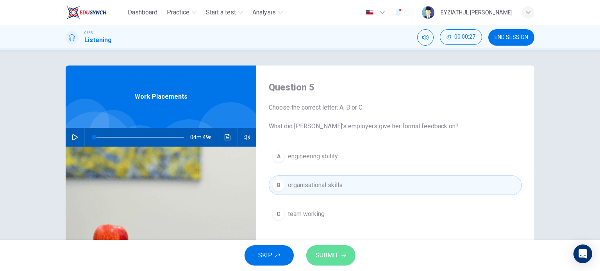
click at [330, 255] on span "SUBMIT" at bounding box center [327, 255] width 23 height 11
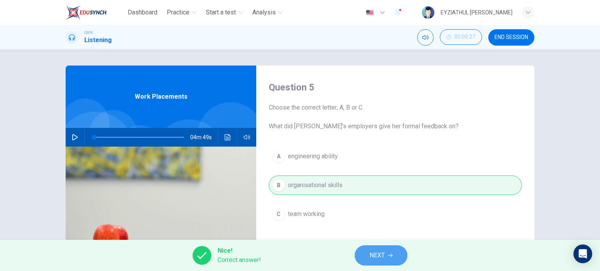
click at [365, 257] on button "NEXT" at bounding box center [381, 256] width 53 height 20
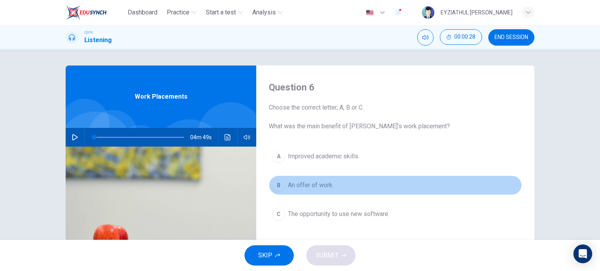
click at [320, 191] on button "B An offer of work." at bounding box center [395, 186] width 253 height 20
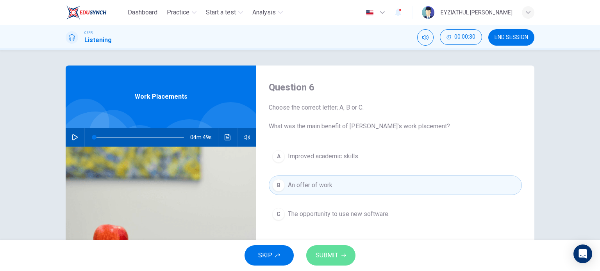
click at [332, 253] on span "SUBMIT" at bounding box center [327, 255] width 23 height 11
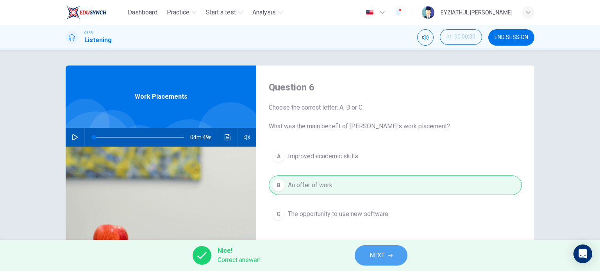
click at [373, 257] on span "NEXT" at bounding box center [376, 255] width 15 height 11
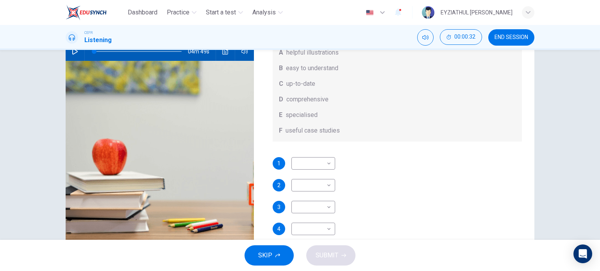
scroll to position [77, 0]
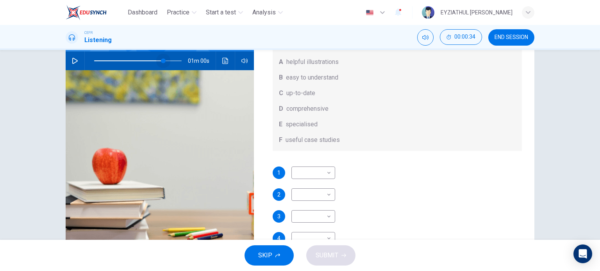
click at [161, 61] on span at bounding box center [137, 60] width 87 height 11
click at [75, 68] on button "button" at bounding box center [75, 61] width 12 height 19
click at [153, 61] on span at bounding box center [137, 60] width 87 height 11
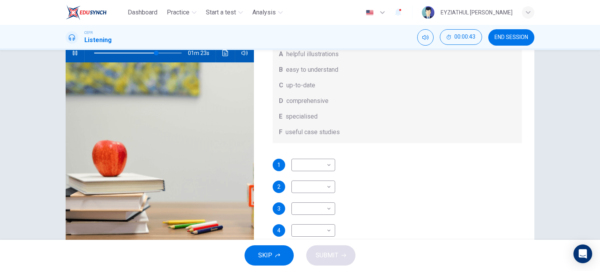
scroll to position [84, 0]
click at [319, 190] on body "Dashboard Practice Start a test Analysis English en ​ EYZIATHUL IKMAR BINTI EZ …" at bounding box center [300, 135] width 600 height 271
click at [312, 167] on div at bounding box center [300, 135] width 600 height 271
click at [325, 167] on body "Dashboard Practice Start a test Analysis English en ​ EYZIATHUL IKMAR BINTI EZ …" at bounding box center [300, 135] width 600 height 271
click at [314, 193] on li "B" at bounding box center [311, 190] width 44 height 12
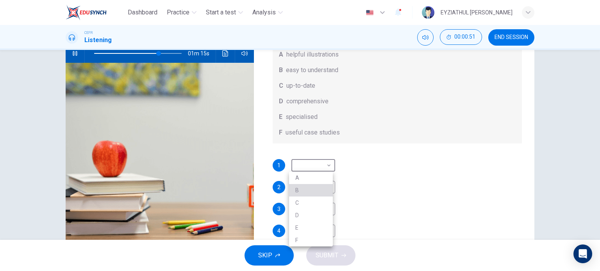
type input "74"
type input "B"
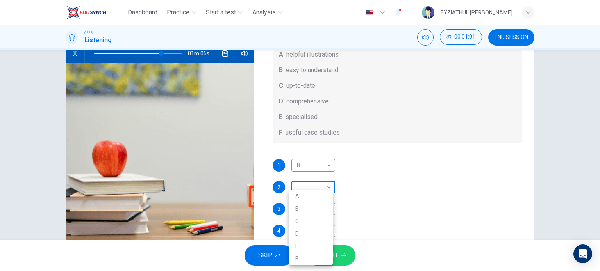
click at [316, 190] on body "Dashboard Practice Start a test Analysis English en ​ EYZIATHUL IKMAR BINTI EZ …" at bounding box center [300, 135] width 600 height 271
click at [313, 194] on li "A" at bounding box center [311, 196] width 44 height 12
type input "77"
type input "A"
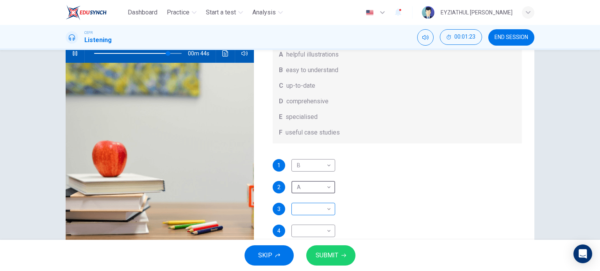
click at [315, 207] on body "Dashboard Practice Start a test Analysis English en ​ EYZIATHUL IKMAR BINTI EZ …" at bounding box center [300, 135] width 600 height 271
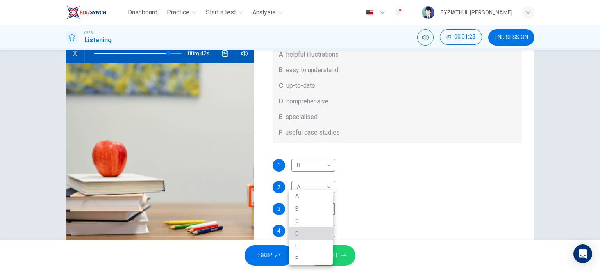
click at [313, 228] on li "D" at bounding box center [311, 234] width 44 height 12
type input "85"
type input "D"
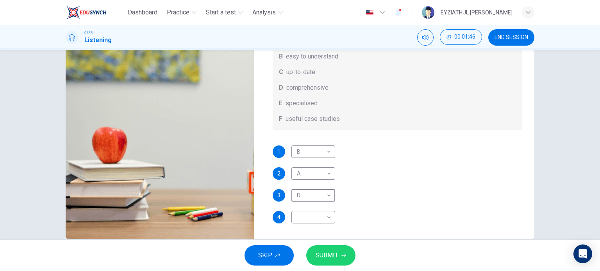
scroll to position [98, 0]
click at [312, 219] on body "Dashboard Practice Start a test Analysis English en ​ EYZIATHUL IKMAR BINTI EZ …" at bounding box center [300, 135] width 600 height 271
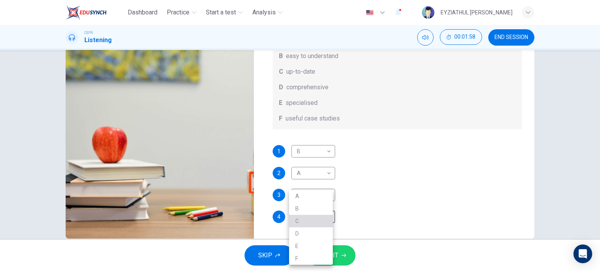
click at [328, 217] on li "C" at bounding box center [311, 221] width 44 height 12
type input "97"
type input "C"
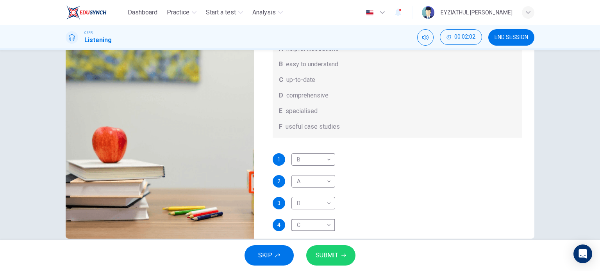
scroll to position [43, 0]
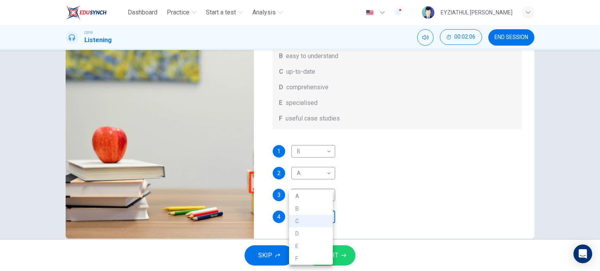
click at [320, 223] on body "Dashboard Practice Start a test Analysis English en ​ EYZIATHUL IKMAR BINTI EZ …" at bounding box center [300, 135] width 600 height 271
click at [310, 257] on li "F" at bounding box center [311, 259] width 44 height 12
type input "100"
type input "F"
type input "0"
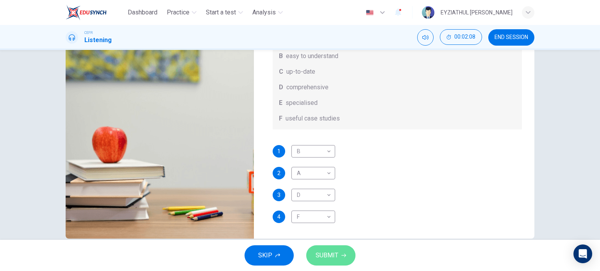
click at [320, 256] on span "SUBMIT" at bounding box center [327, 255] width 23 height 11
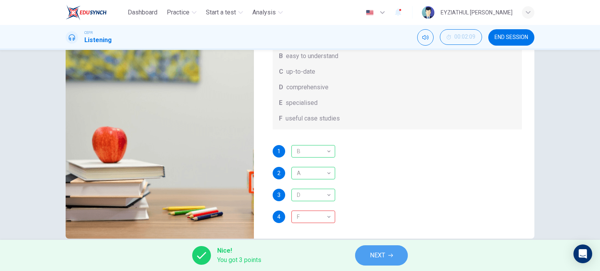
click at [384, 258] on span "NEXT" at bounding box center [377, 255] width 15 height 11
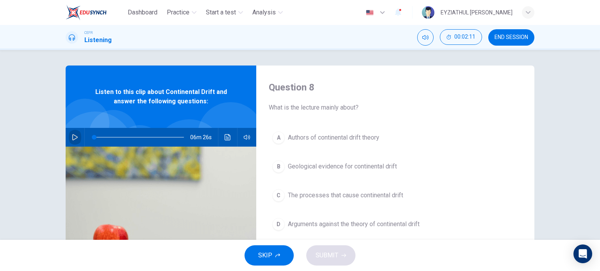
click at [72, 136] on icon "button" at bounding box center [74, 137] width 5 height 6
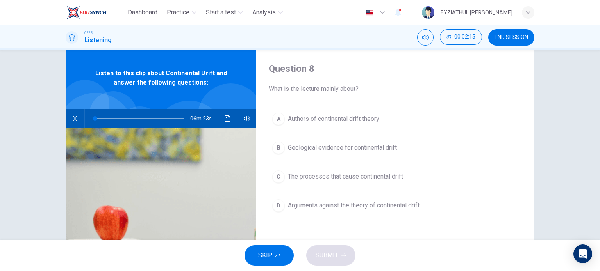
scroll to position [18, 0]
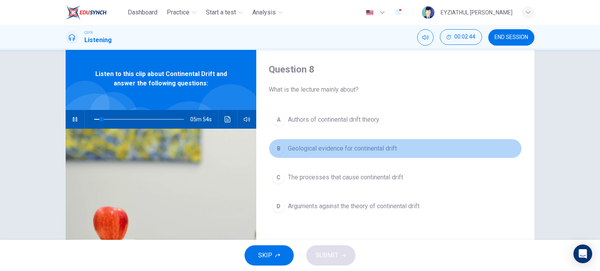
click at [276, 150] on div "B" at bounding box center [278, 149] width 12 height 12
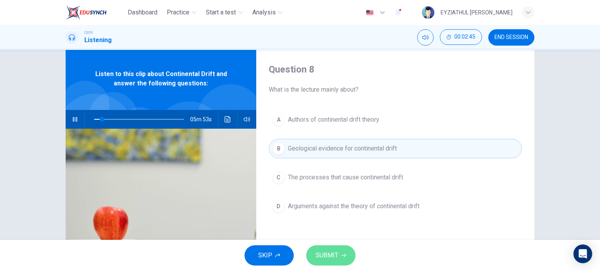
click at [320, 258] on span "SUBMIT" at bounding box center [327, 255] width 23 height 11
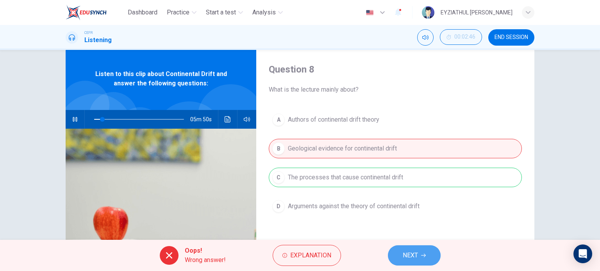
click at [405, 252] on span "NEXT" at bounding box center [410, 255] width 15 height 11
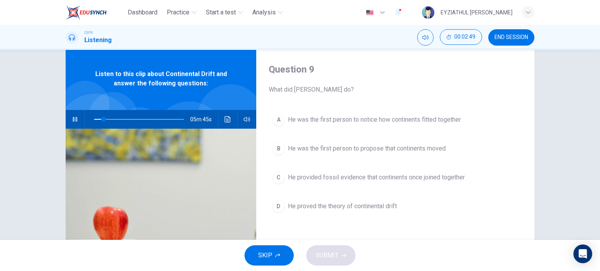
type input "11"
click at [510, 36] on span "END SESSION" at bounding box center [511, 37] width 34 height 6
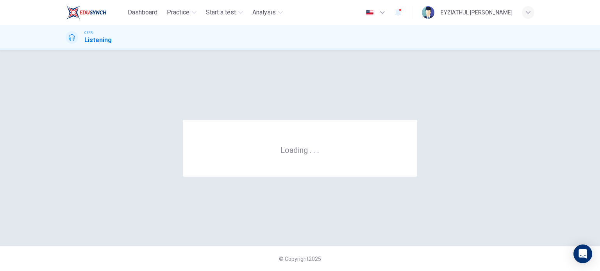
scroll to position [0, 0]
